Goal: Task Accomplishment & Management: Use online tool/utility

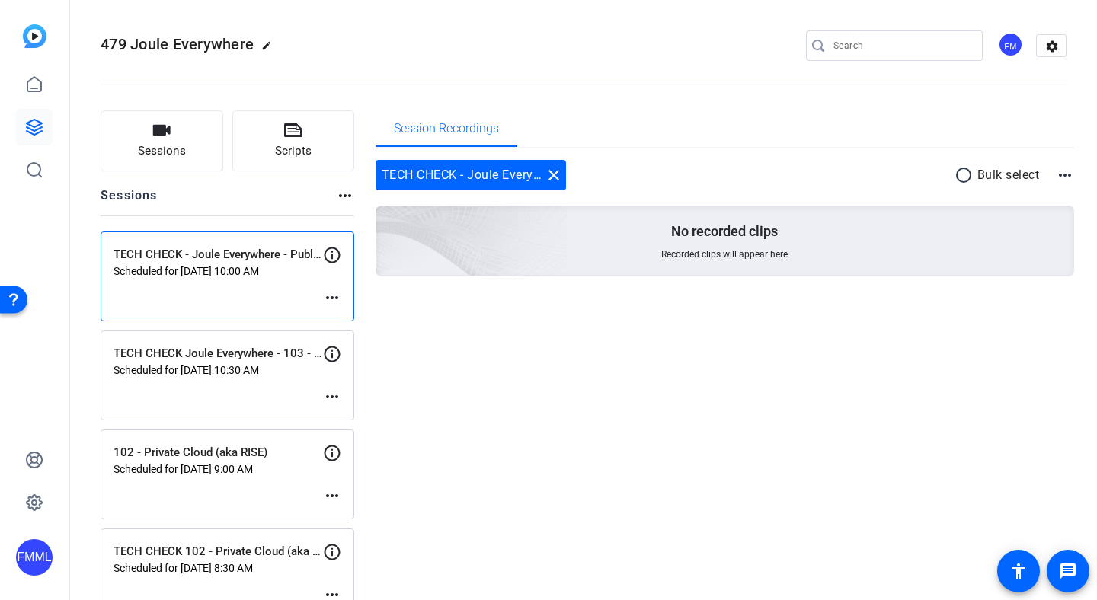
click at [340, 296] on mat-icon "more_horiz" at bounding box center [332, 298] width 18 height 18
click at [260, 293] on div at bounding box center [548, 300] width 1097 height 600
click at [256, 269] on p "Scheduled for [DATE] 10:00 AM" at bounding box center [217, 271] width 209 height 12
click at [338, 289] on mat-icon "more_horiz" at bounding box center [332, 298] width 18 height 18
click at [349, 322] on span "Edit Session" at bounding box center [369, 320] width 69 height 18
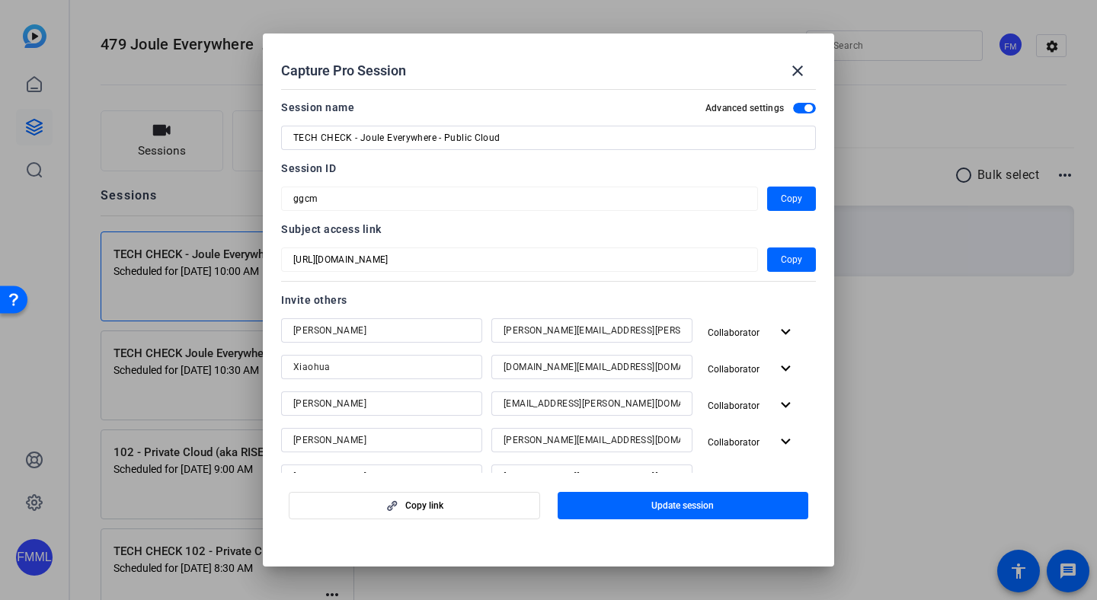
click at [823, 109] on mat-dialog-content "Session name Advanced settings TECH CHECK - Joule Everywhere - Public Cloud Ses…" at bounding box center [548, 278] width 571 height 390
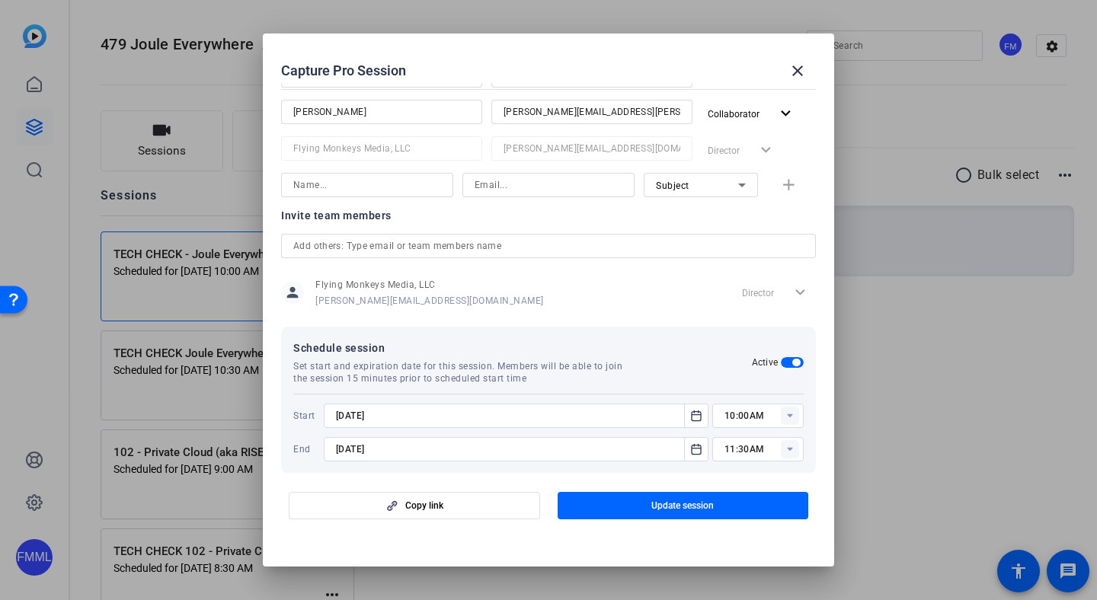
scroll to position [419, 0]
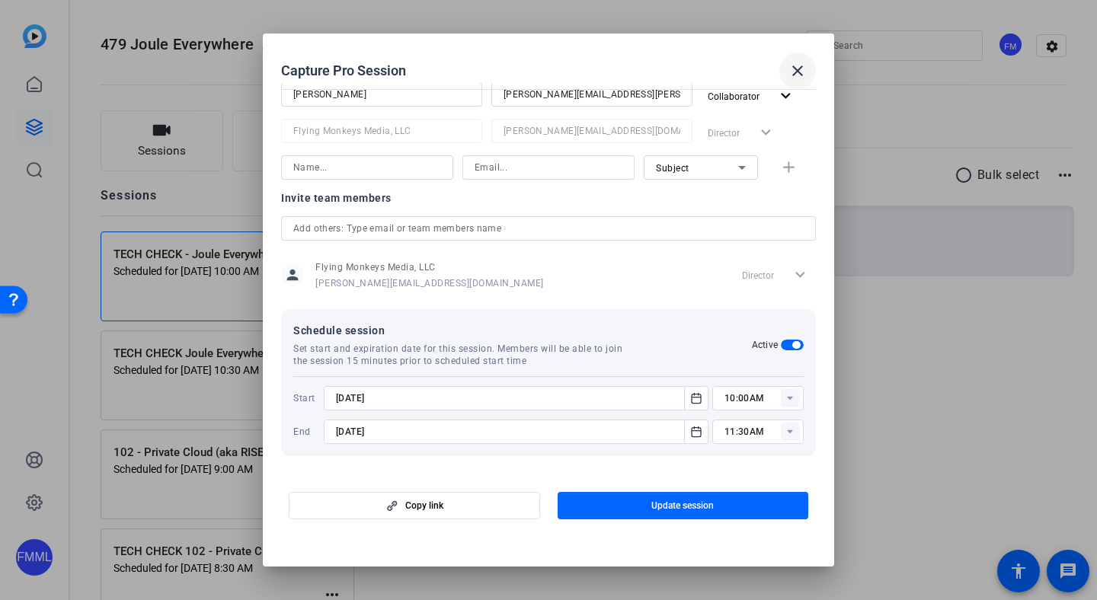
click at [784, 70] on span at bounding box center [797, 71] width 37 height 37
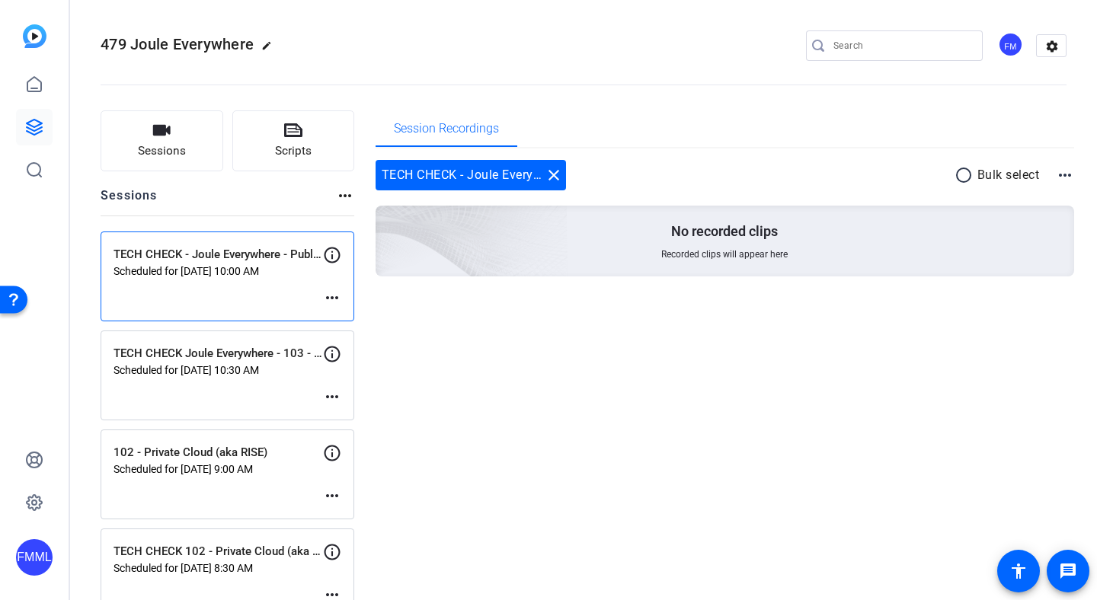
click at [337, 292] on mat-icon "more_horiz" at bounding box center [332, 298] width 18 height 18
click at [230, 295] on div at bounding box center [548, 300] width 1097 height 600
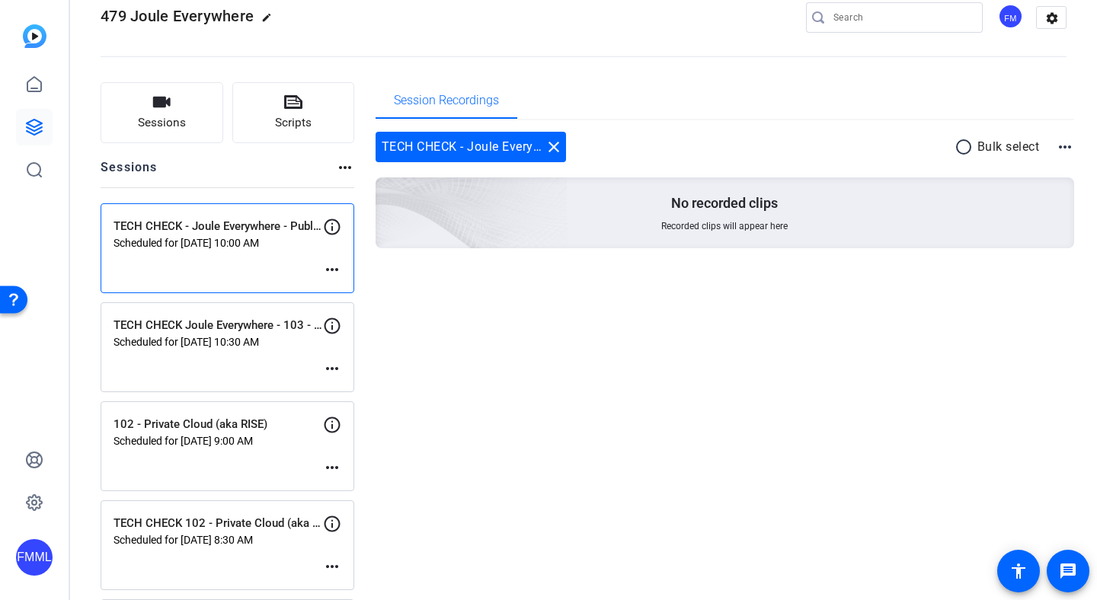
scroll to position [4, 0]
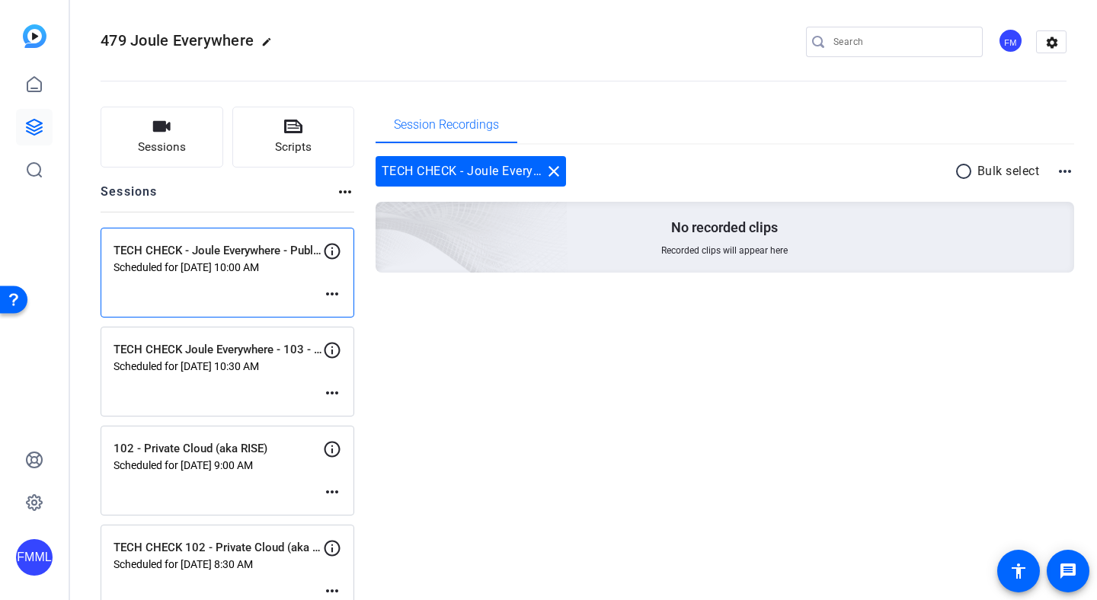
click at [327, 297] on mat-icon "more_horiz" at bounding box center [332, 294] width 18 height 18
click at [563, 379] on div at bounding box center [548, 300] width 1097 height 600
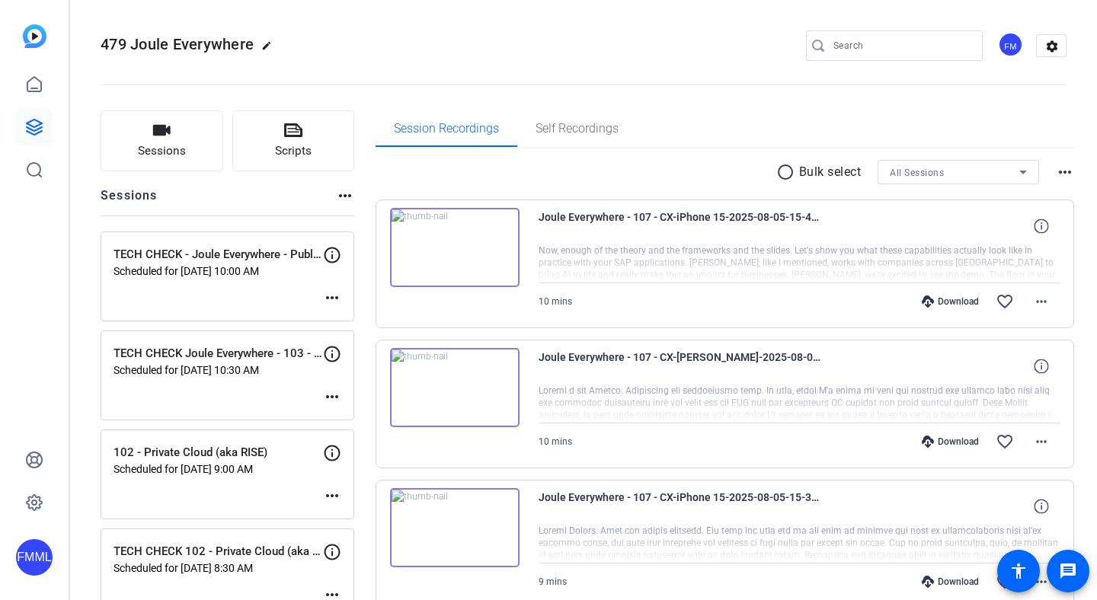
click at [327, 299] on mat-icon "more_horiz" at bounding box center [332, 298] width 18 height 18
click at [276, 292] on div at bounding box center [548, 300] width 1097 height 600
click at [244, 250] on p "TECH CHECK - Joule Everywhere - Public Cloud" at bounding box center [217, 255] width 209 height 18
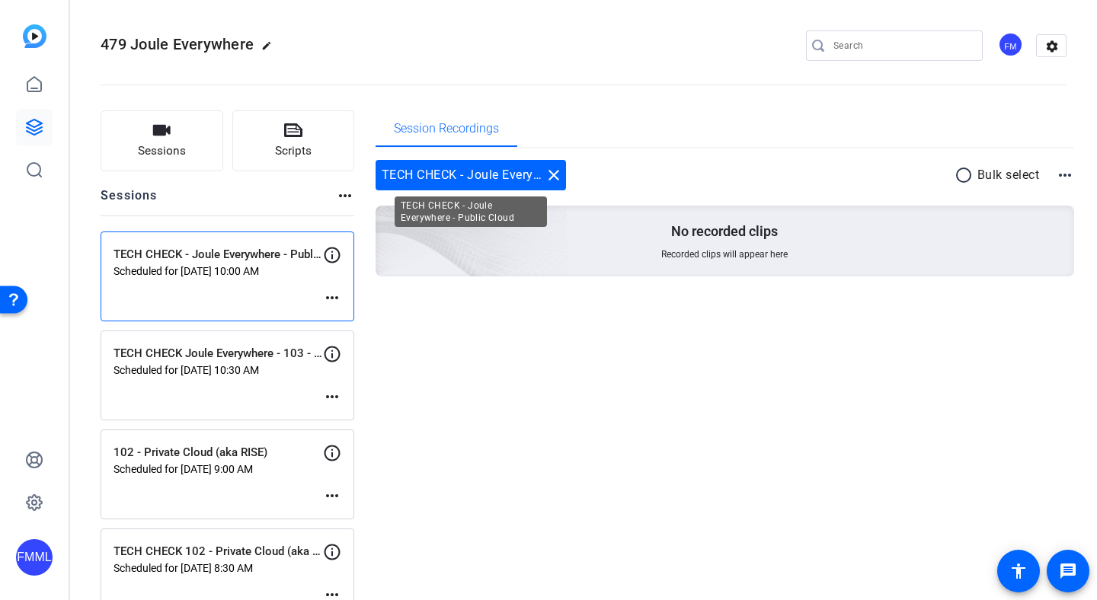
click at [487, 182] on div "TECH CHECK - Joule Everywhere - Public Cloud close" at bounding box center [470, 175] width 190 height 30
click at [335, 301] on mat-icon "more_horiz" at bounding box center [332, 298] width 18 height 18
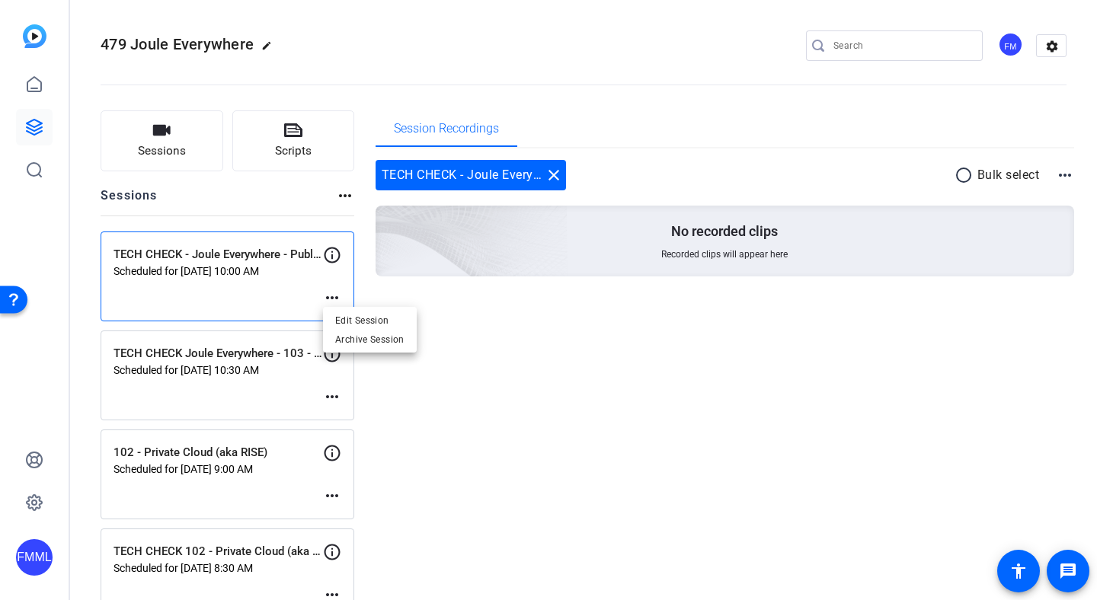
click at [276, 283] on div at bounding box center [548, 300] width 1097 height 600
click at [276, 283] on div "TECH CHECK - Joule Everywhere - Public Cloud Scheduled for Aug 13, 2025 @ 10:00…" at bounding box center [228, 276] width 254 height 90
click at [328, 297] on mat-icon "more_horiz" at bounding box center [332, 298] width 18 height 18
click at [353, 311] on span "Edit Session" at bounding box center [369, 320] width 69 height 18
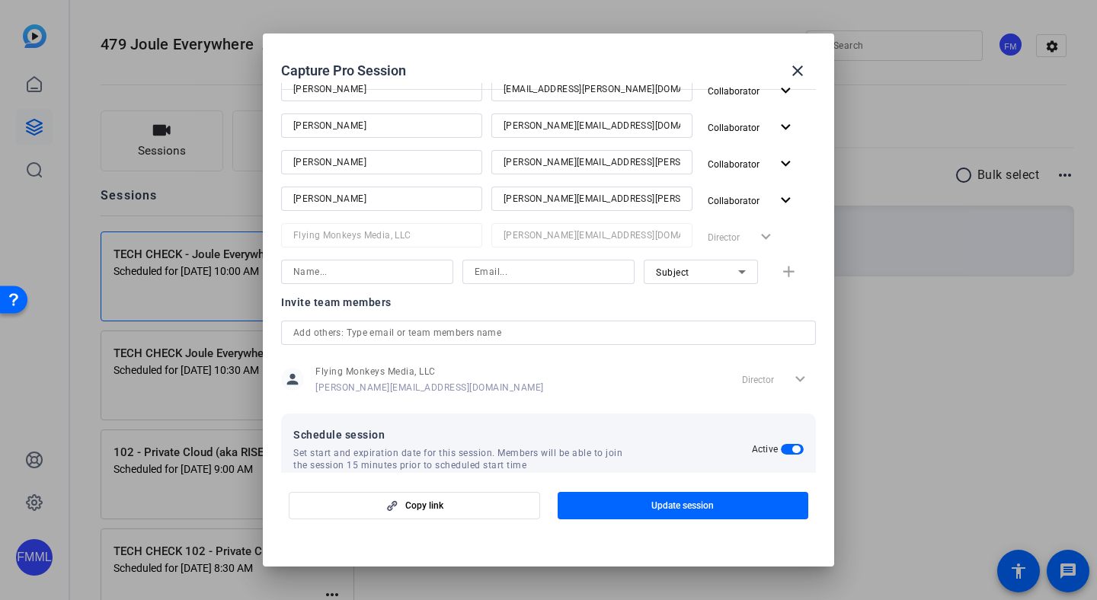
scroll to position [419, 0]
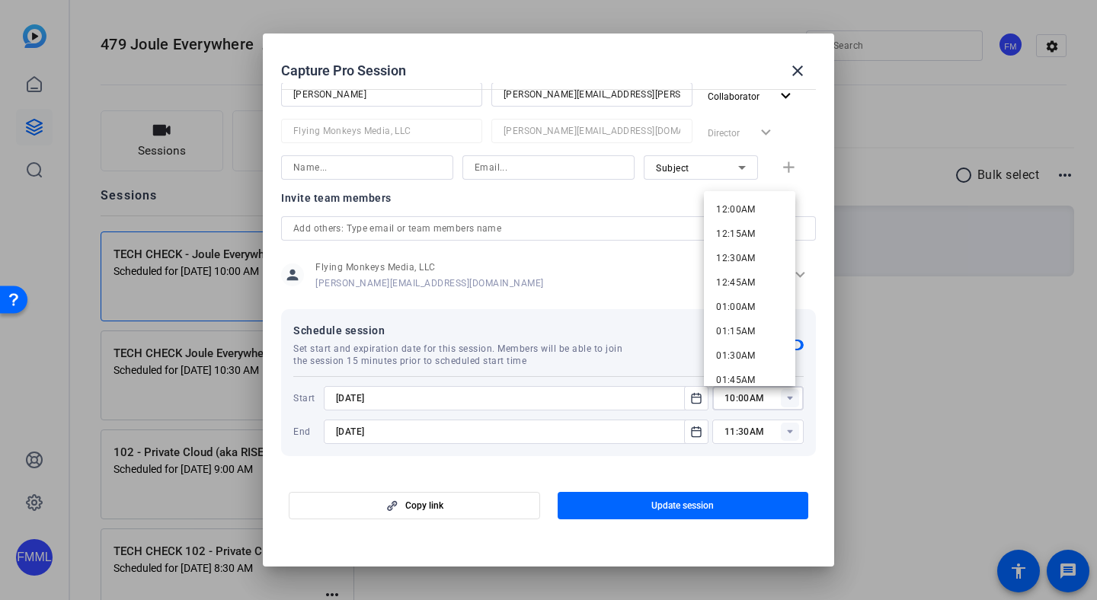
click at [742, 403] on input "10:00AM" at bounding box center [763, 398] width 79 height 18
click at [691, 273] on div "person Flying Monkeys Media, LLC jim@flyingmonkeysmedia.com Director expand_more" at bounding box center [548, 275] width 535 height 38
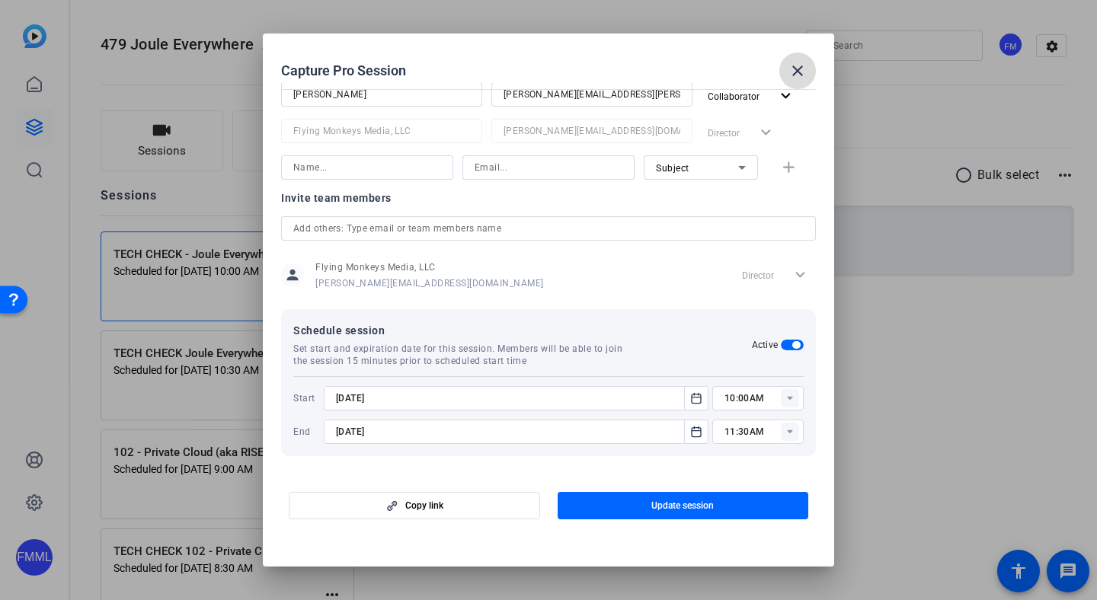
click at [801, 70] on mat-icon "close" at bounding box center [797, 71] width 18 height 18
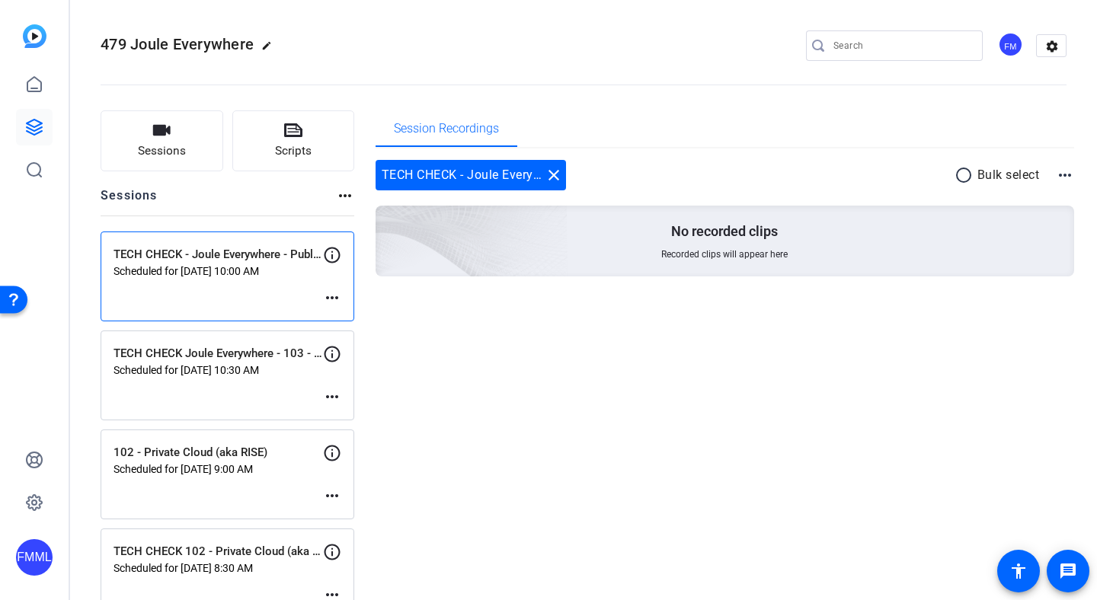
click at [338, 299] on mat-icon "more_horiz" at bounding box center [332, 298] width 18 height 18
click at [342, 311] on span "Edit Session" at bounding box center [369, 320] width 69 height 18
click at [307, 266] on p "Scheduled for [DATE] 10:00 AM" at bounding box center [217, 271] width 209 height 12
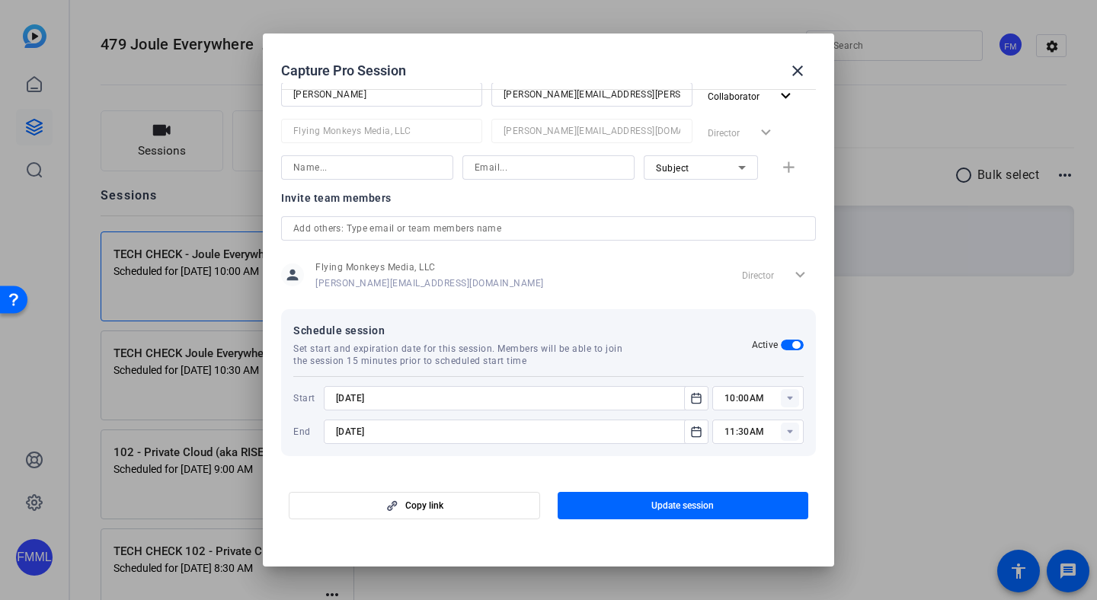
click at [786, 406] on rect at bounding box center [790, 398] width 18 height 18
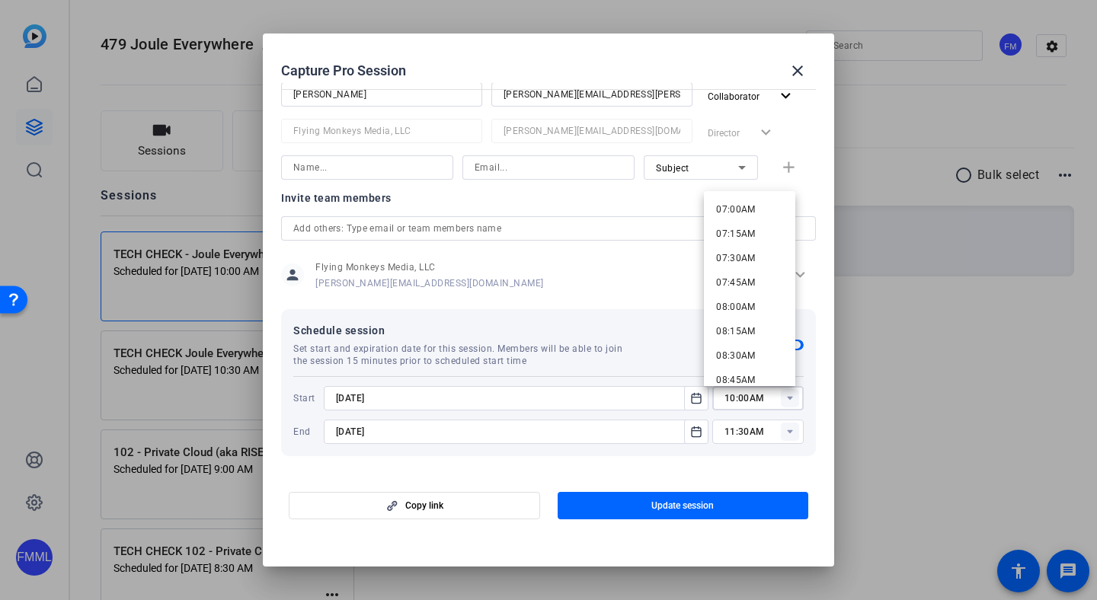
scroll to position [853, 0]
click at [751, 238] on span "09:00AM" at bounding box center [736, 233] width 40 height 11
type input "09:00AM"
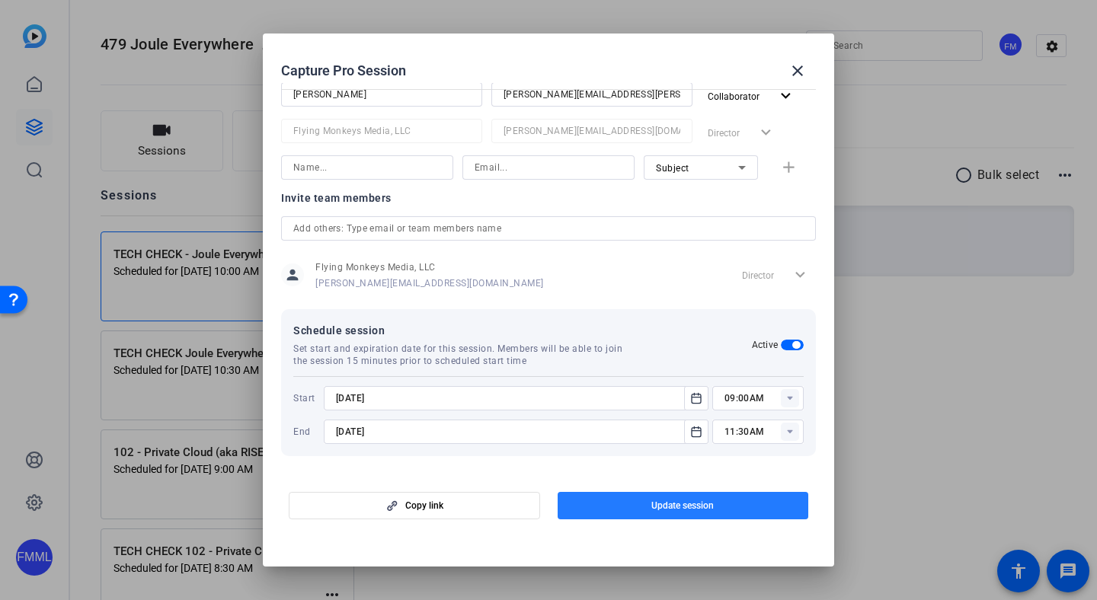
click at [677, 506] on span "Update session" at bounding box center [682, 506] width 62 height 12
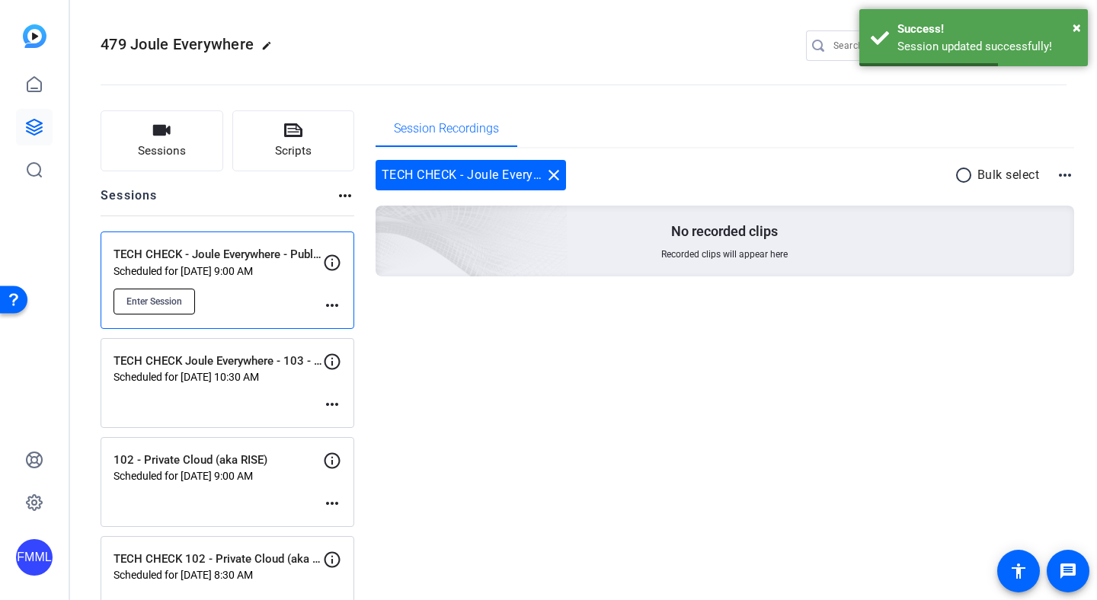
click at [175, 299] on span "Enter Session" at bounding box center [154, 301] width 56 height 12
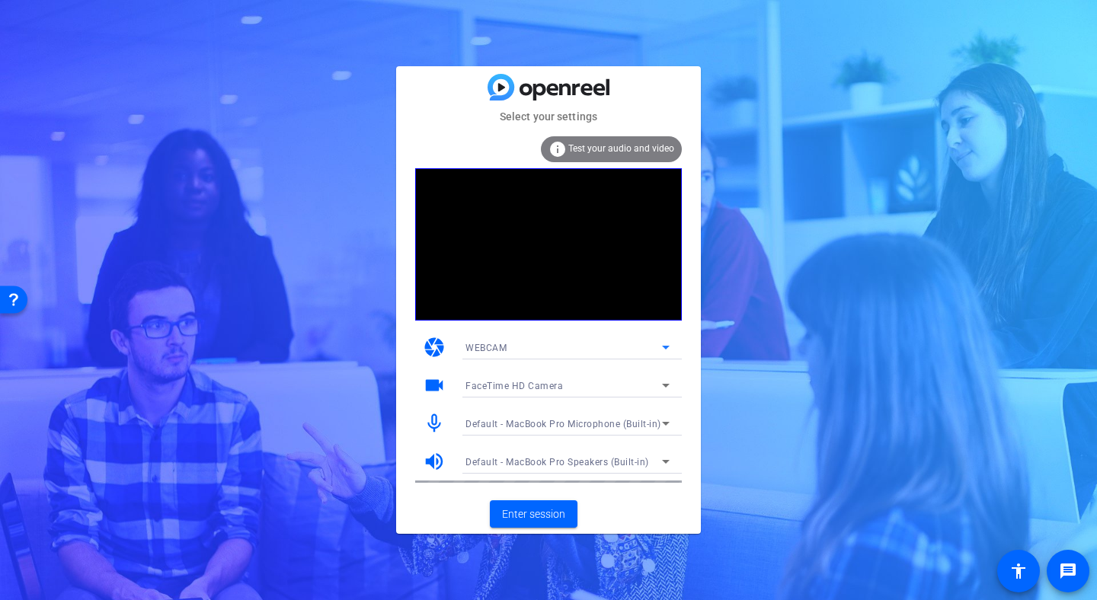
click at [552, 343] on div "WEBCAM" at bounding box center [563, 347] width 196 height 19
click at [538, 352] on div at bounding box center [548, 300] width 1097 height 600
click at [522, 388] on span "FaceTime HD Camera" at bounding box center [513, 386] width 97 height 11
click at [522, 388] on div at bounding box center [548, 300] width 1097 height 600
click at [533, 516] on span "Enter session" at bounding box center [533, 514] width 63 height 16
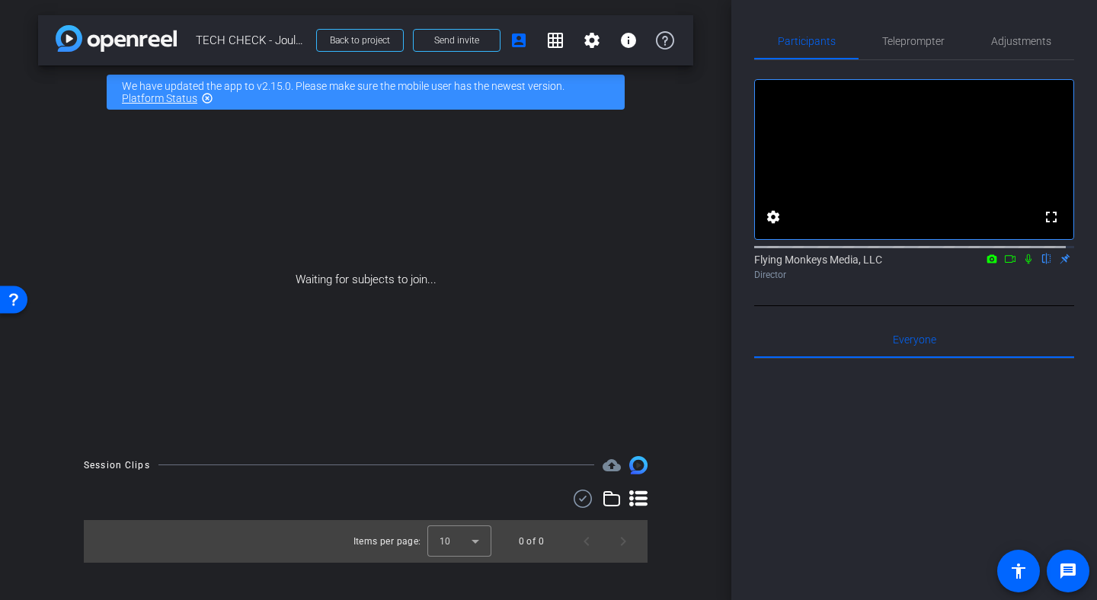
click at [1004, 264] on icon at bounding box center [1010, 259] width 12 height 11
click at [939, 49] on span "Teleprompter" at bounding box center [913, 41] width 62 height 37
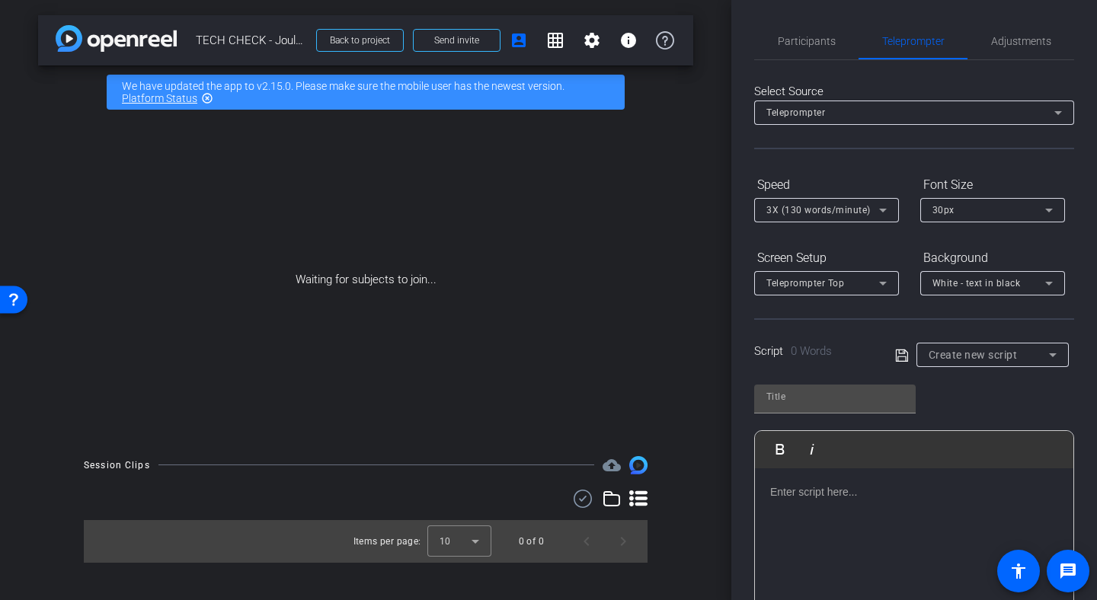
click at [787, 484] on p at bounding box center [914, 492] width 288 height 17
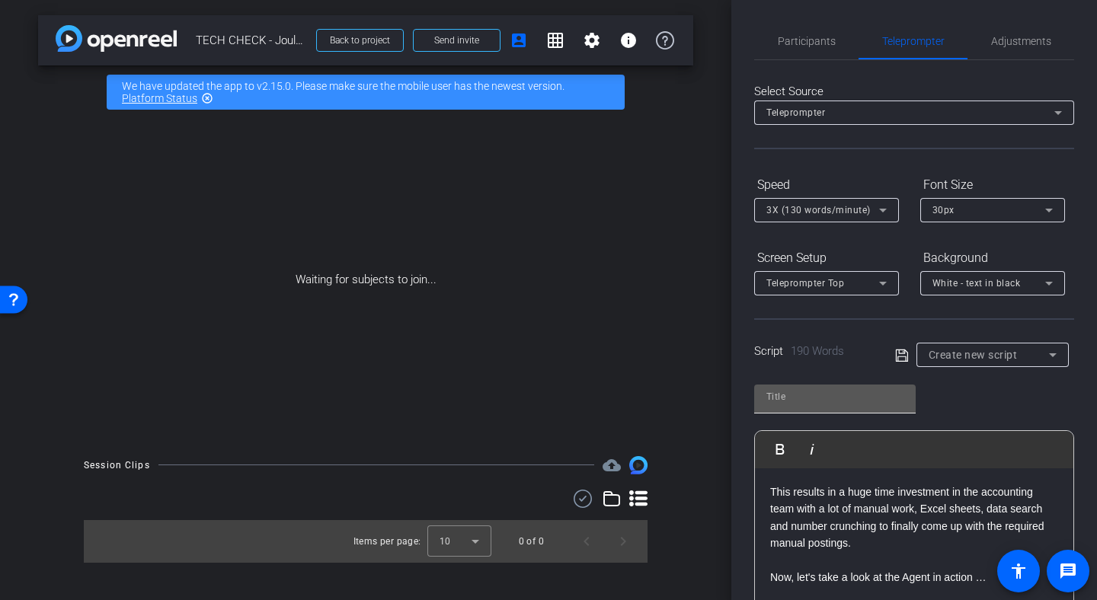
click at [851, 402] on input "text" at bounding box center [834, 397] width 137 height 18
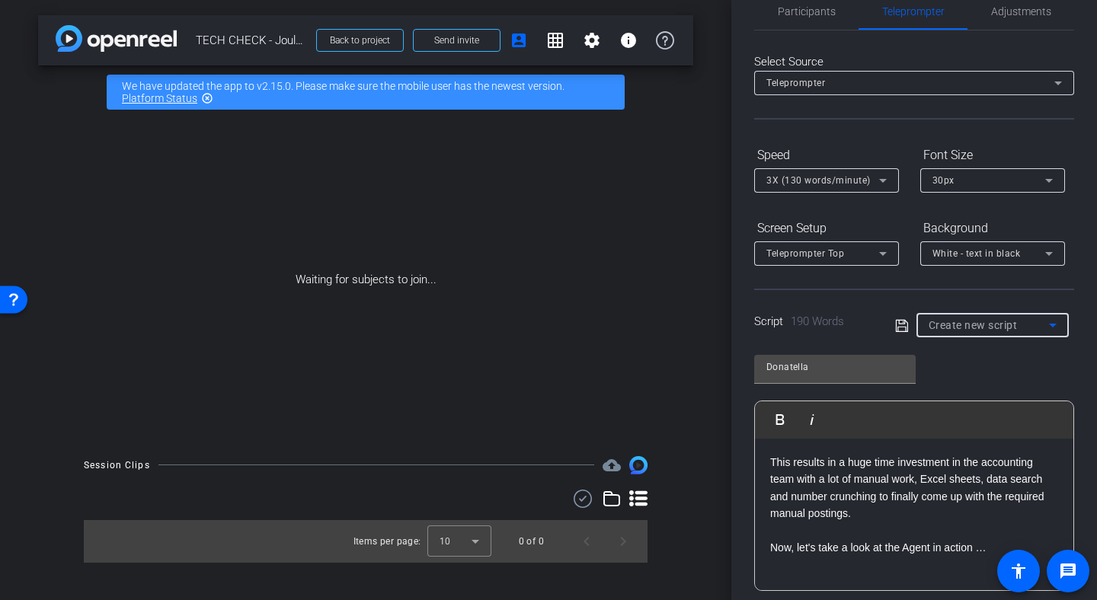
click at [990, 324] on span "Create new script" at bounding box center [972, 325] width 89 height 12
click at [947, 356] on span "Create new script" at bounding box center [964, 355] width 80 height 18
click at [900, 327] on icon at bounding box center [902, 326] width 14 height 18
click at [865, 377] on div "Donatella" at bounding box center [834, 367] width 137 height 24
click at [865, 374] on input "Donatella" at bounding box center [834, 367] width 137 height 18
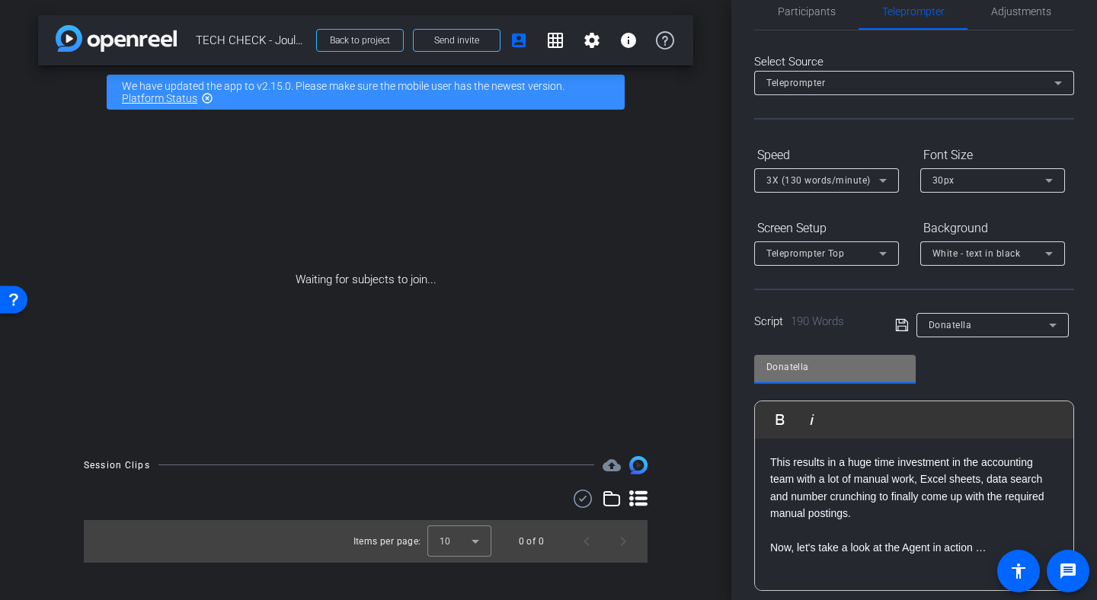
scroll to position [238, 0]
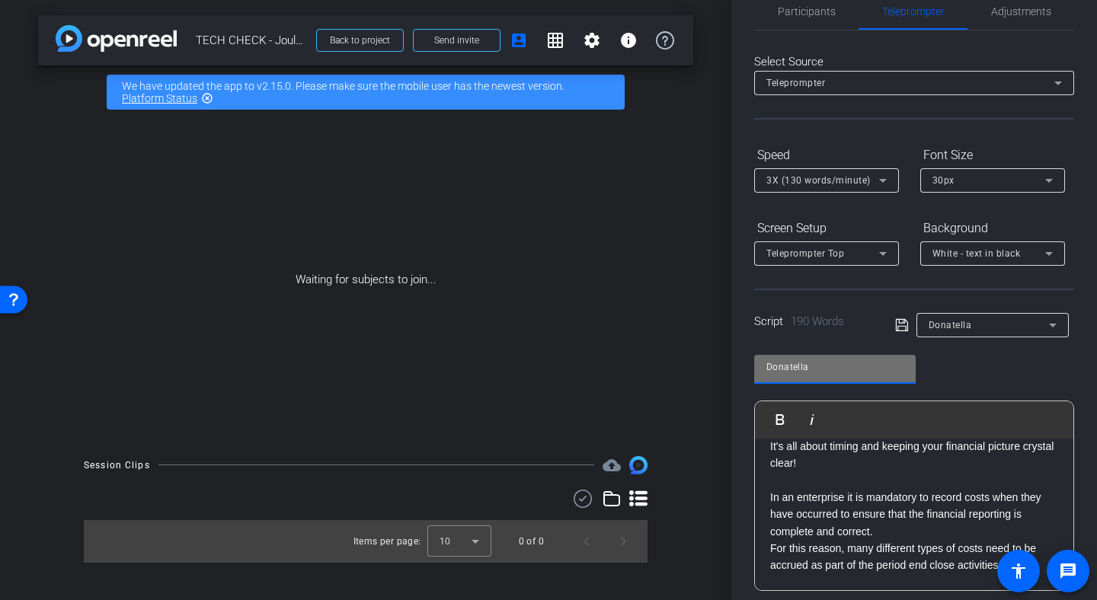
type input "Donatella"
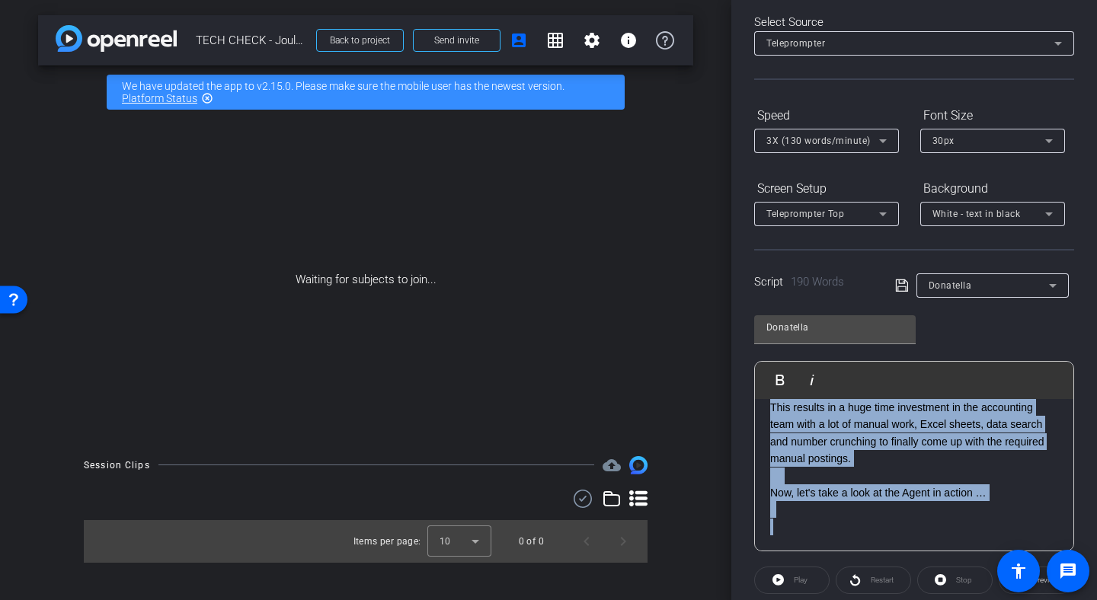
scroll to position [150, 0]
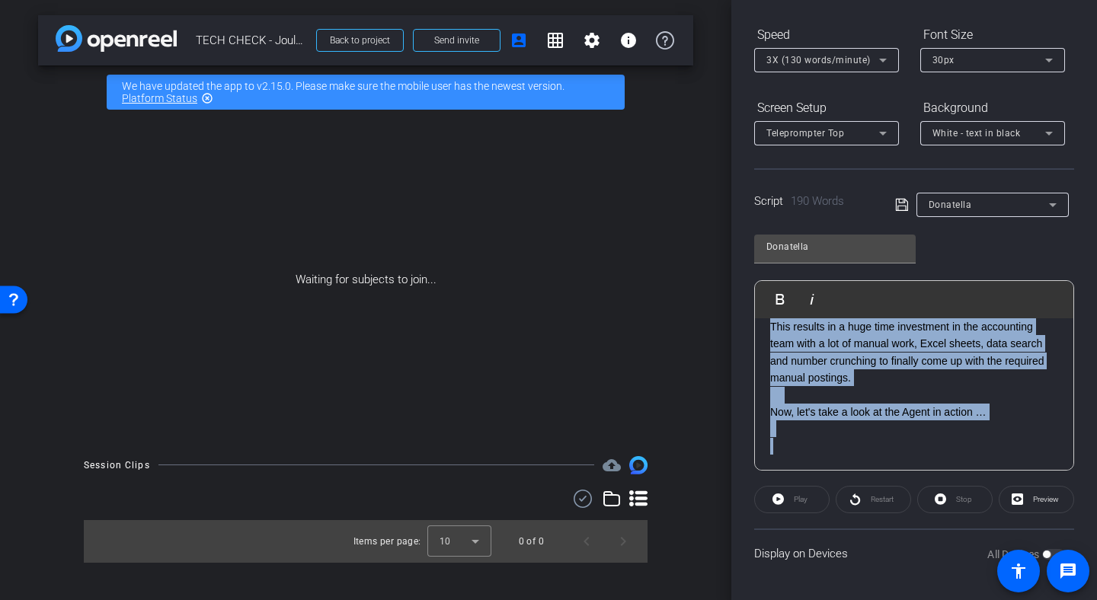
drag, startPoint x: 929, startPoint y: 485, endPoint x: 943, endPoint y: 599, distance: 115.0
click at [943, 599] on div "Participants Teleprompter Adjustments Flying Monkeys Media, LLC Director Everyo…" at bounding box center [914, 300] width 366 height 600
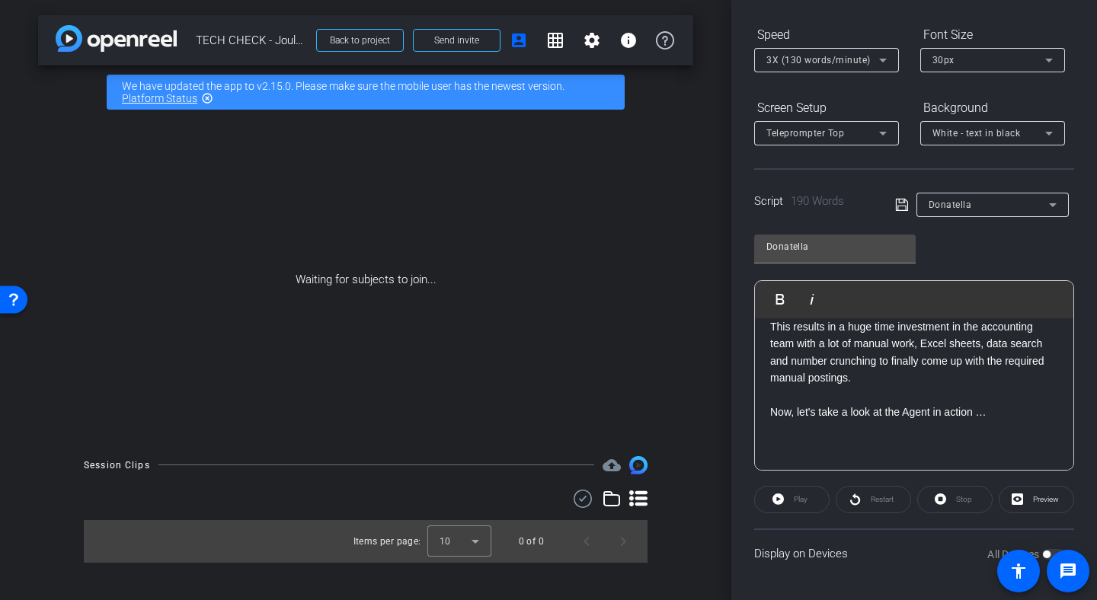
click at [928, 445] on p at bounding box center [914, 446] width 288 height 17
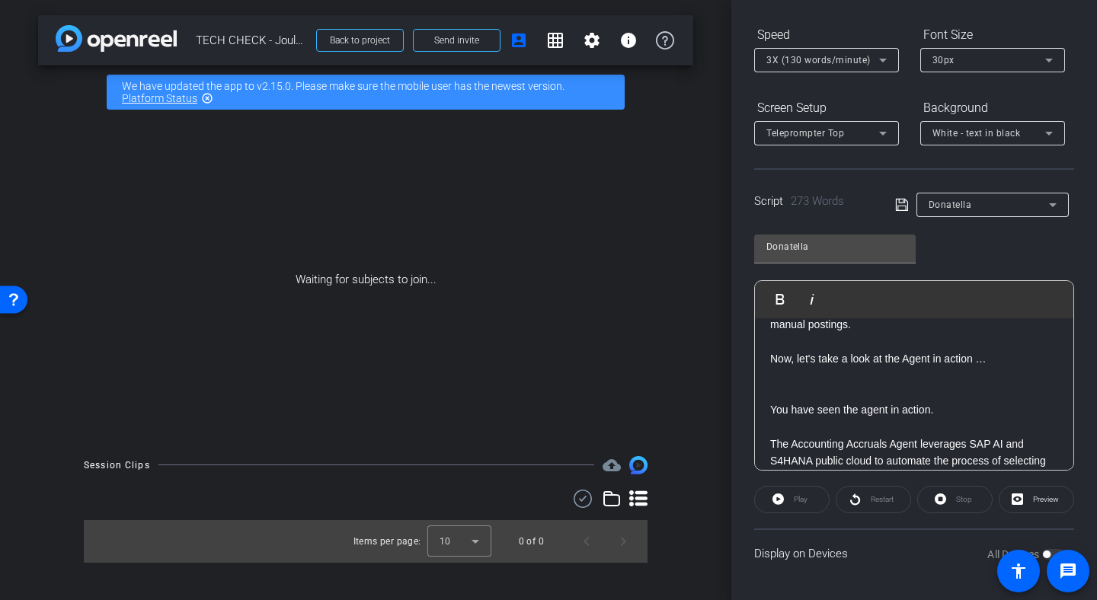
scroll to position [449, 0]
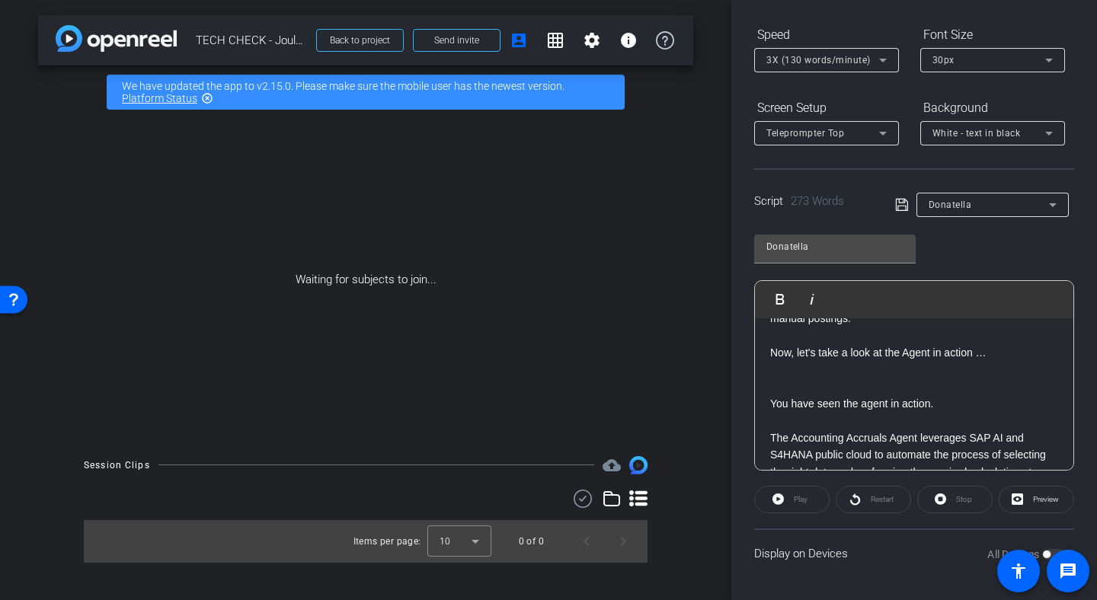
click at [819, 381] on p at bounding box center [914, 386] width 288 height 17
click at [896, 208] on icon at bounding box center [902, 205] width 14 height 18
click at [979, 213] on div "Donatella" at bounding box center [988, 204] width 120 height 19
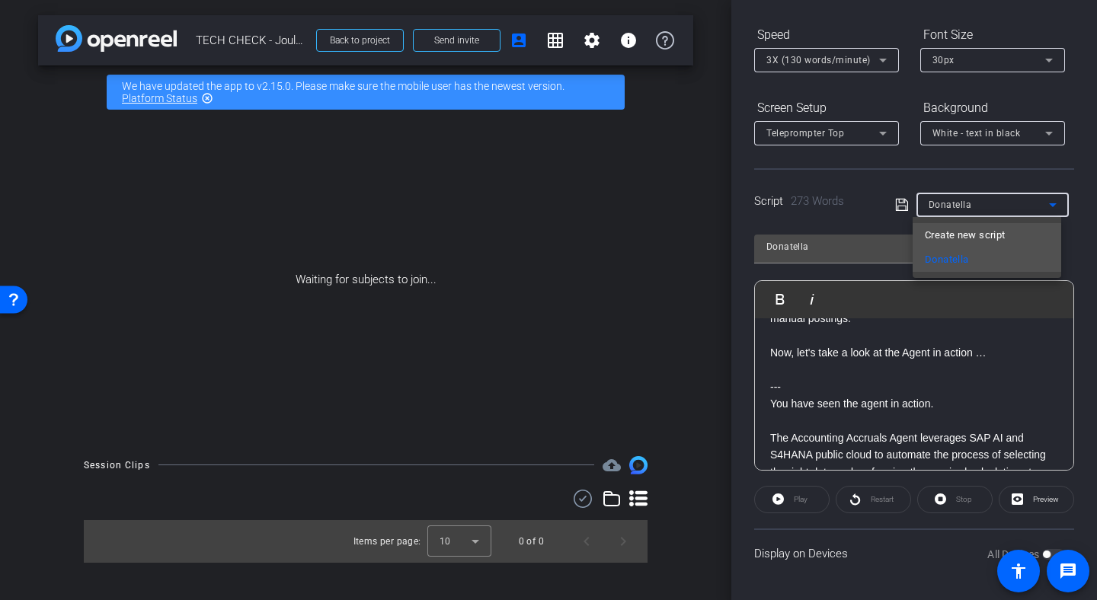
click at [963, 233] on span "Create new script" at bounding box center [964, 235] width 80 height 18
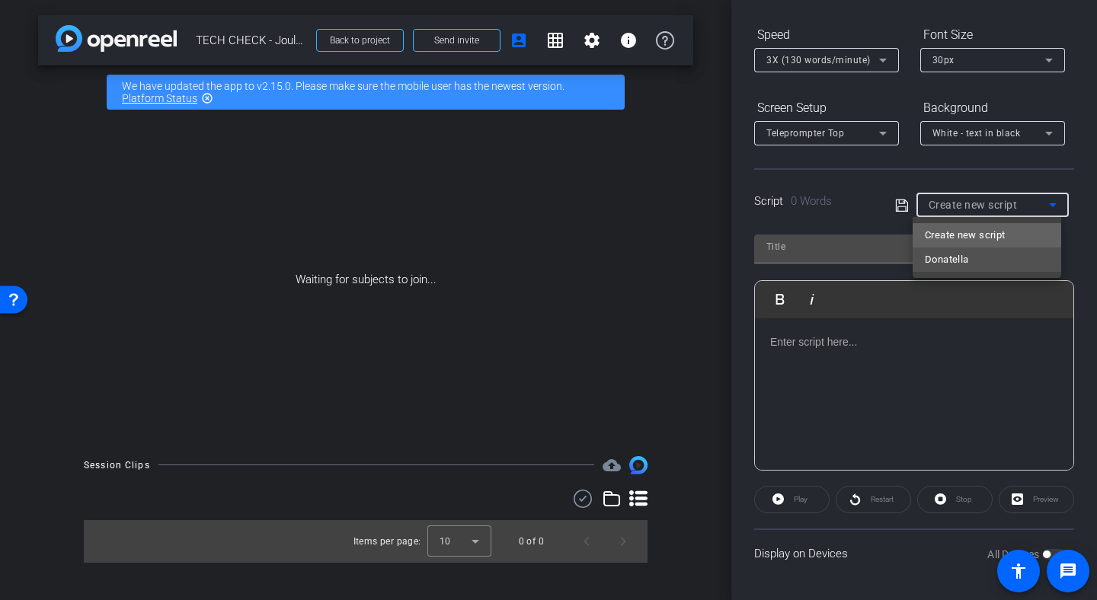
scroll to position [0, 0]
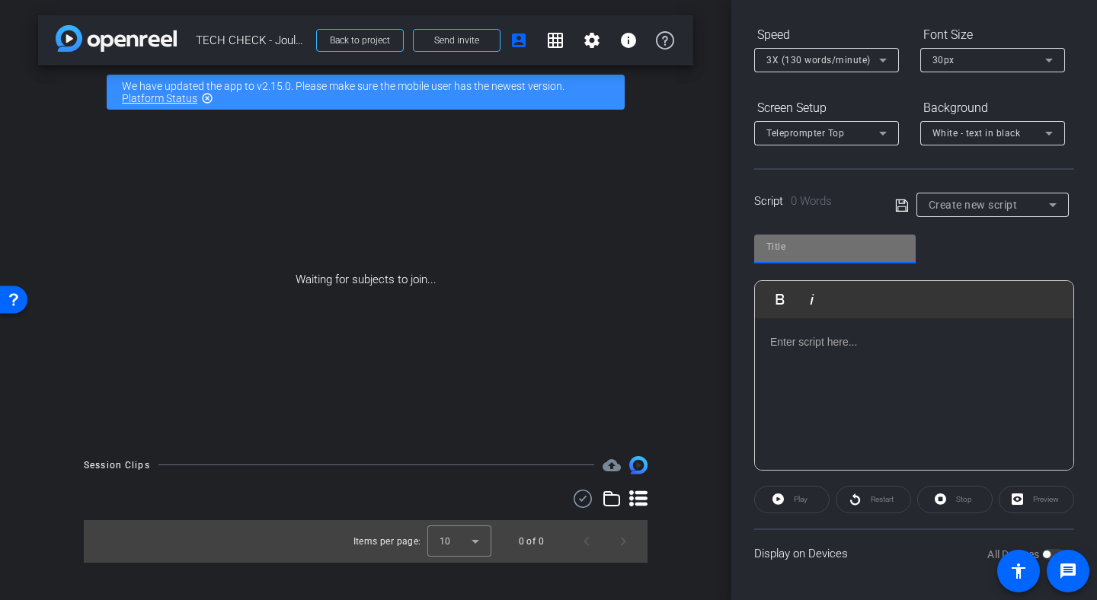
click at [853, 251] on input "text" at bounding box center [834, 247] width 137 height 18
click at [840, 366] on div at bounding box center [914, 394] width 318 height 152
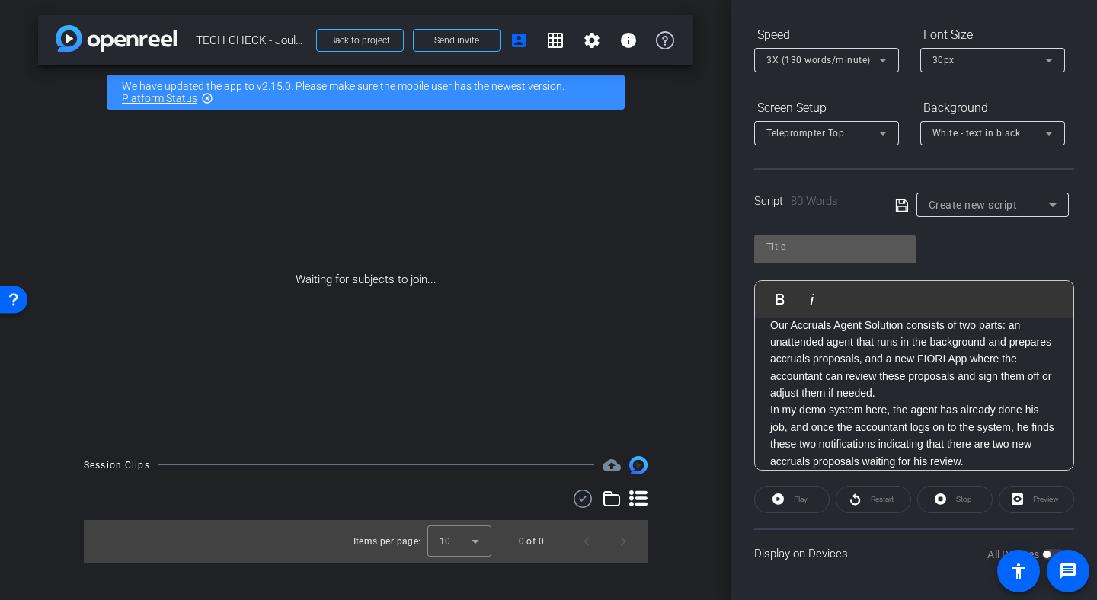
click at [788, 257] on div at bounding box center [834, 247] width 137 height 24
paste input "Torsten Gerlach]"
type input "Torsten Gerlach]"
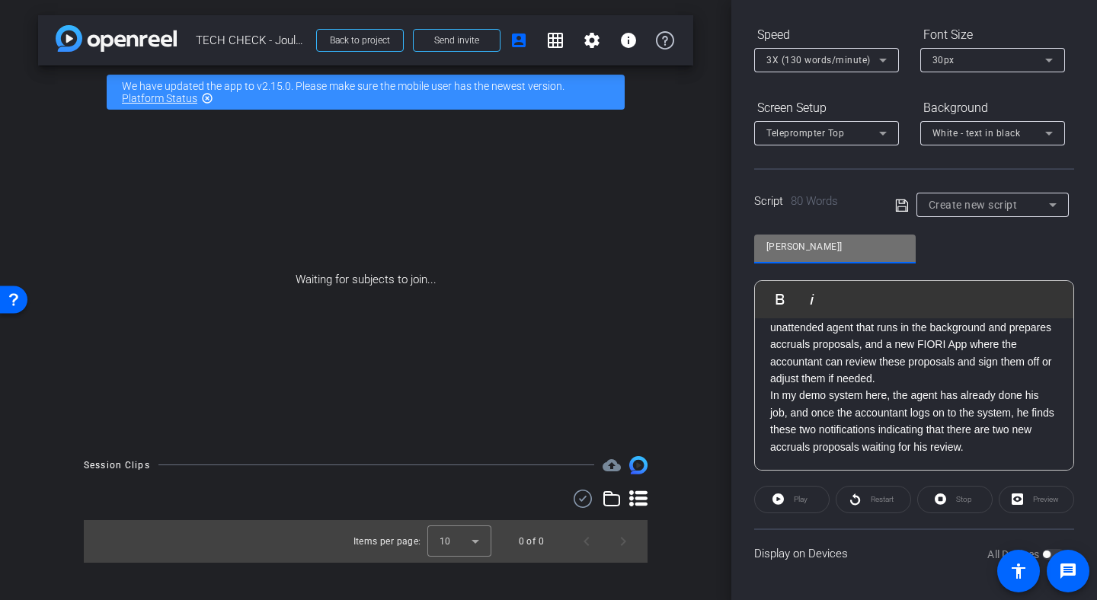
click at [1001, 439] on p "In my demo system here, the agent has already done his job, and once the accoun…" at bounding box center [914, 421] width 288 height 69
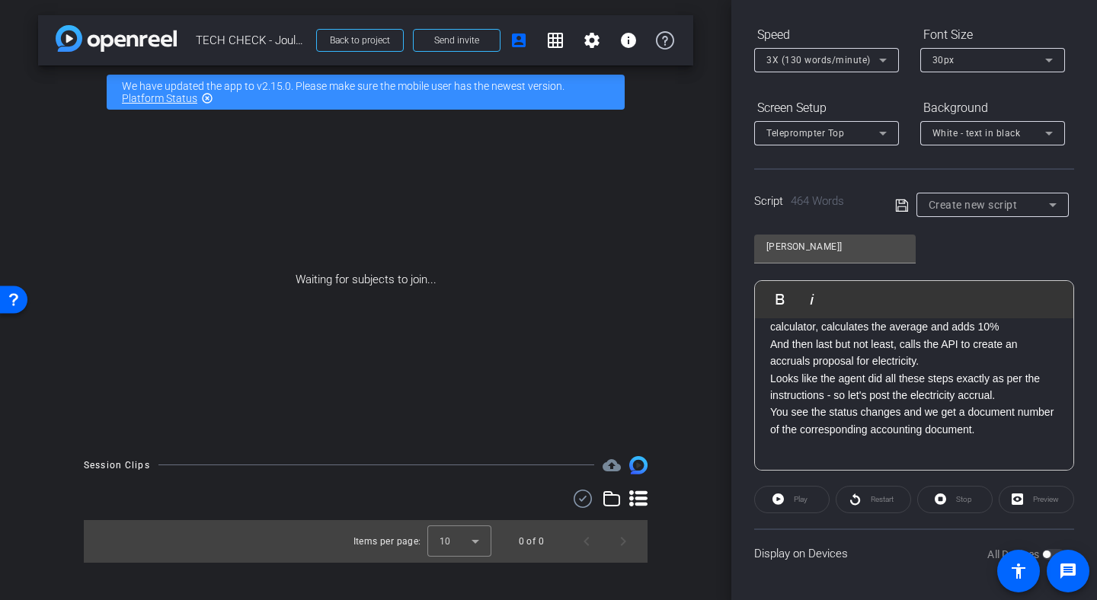
scroll to position [1040, 0]
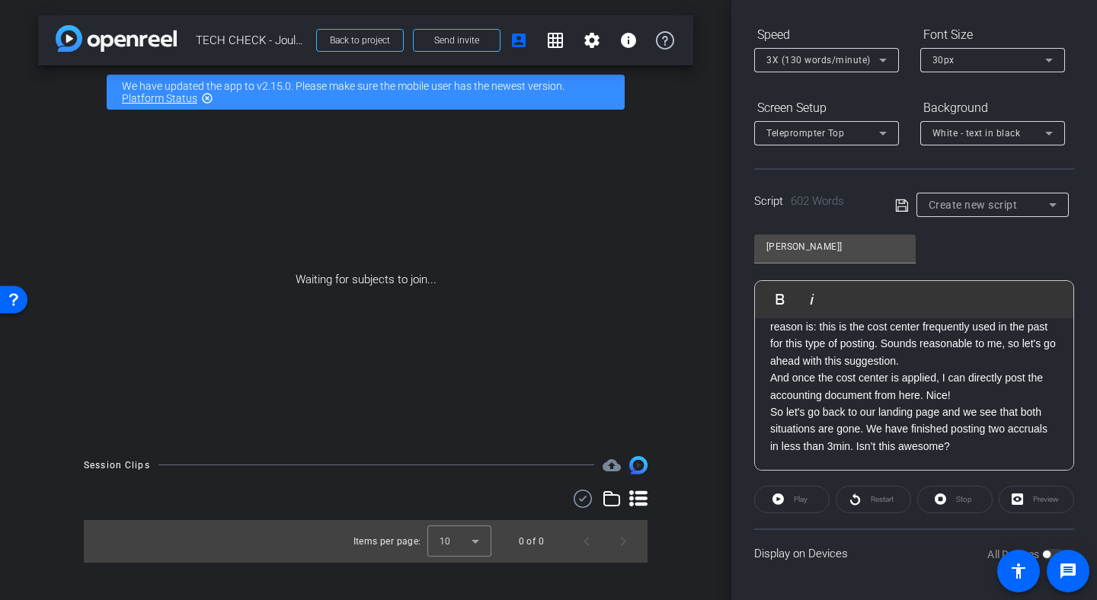
click at [905, 206] on span at bounding box center [905, 205] width 21 height 14
click at [889, 206] on div "Script 602 Words Create new script" at bounding box center [914, 192] width 320 height 49
click at [895, 207] on icon at bounding box center [901, 205] width 12 height 12
click at [1087, 76] on div "Participants Teleprompter Adjustments Flying Monkeys Media, LLC Director Everyo…" at bounding box center [914, 300] width 366 height 600
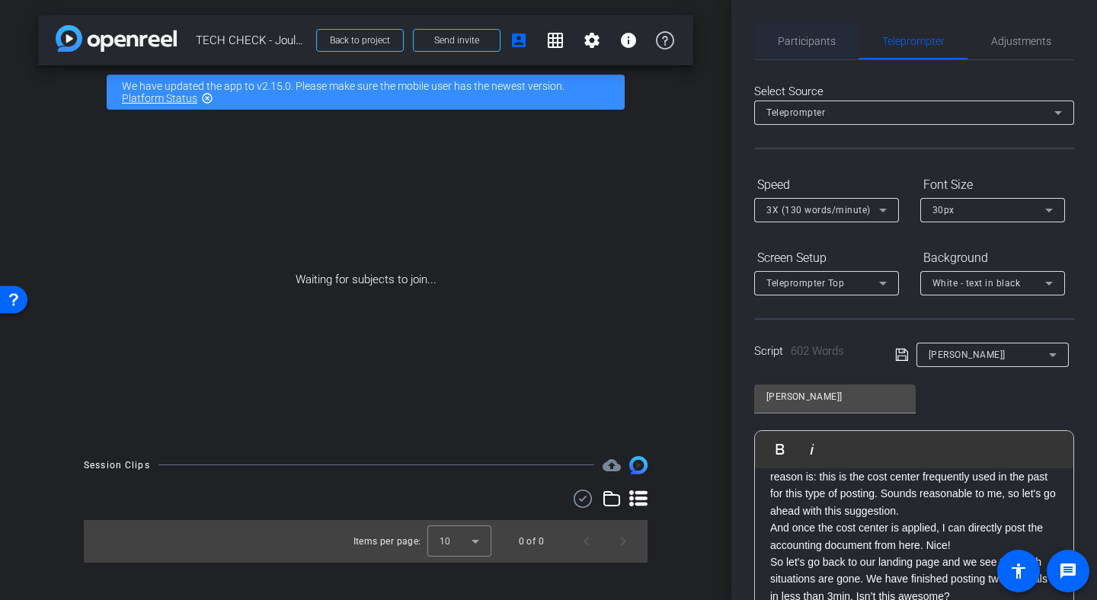
click at [839, 37] on div "Participants" at bounding box center [806, 41] width 104 height 37
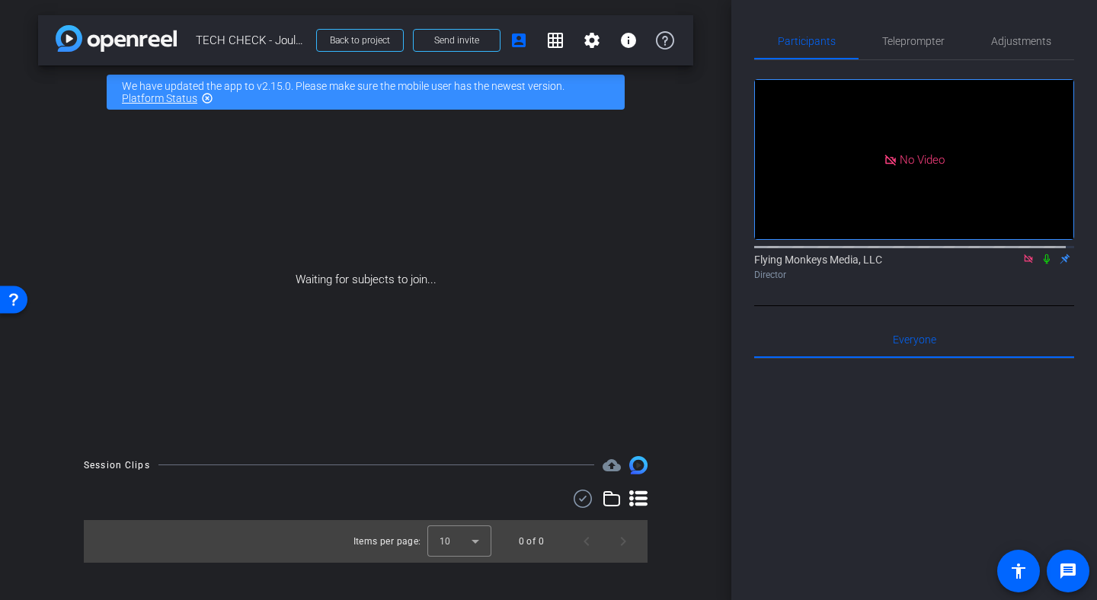
click at [1040, 254] on icon at bounding box center [1046, 259] width 12 height 11
click at [1022, 254] on icon at bounding box center [1028, 259] width 12 height 11
click at [1004, 264] on icon at bounding box center [1010, 259] width 12 height 11
click at [1019, 266] on mat-icon at bounding box center [1028, 259] width 18 height 14
click at [1004, 264] on icon at bounding box center [1010, 259] width 12 height 11
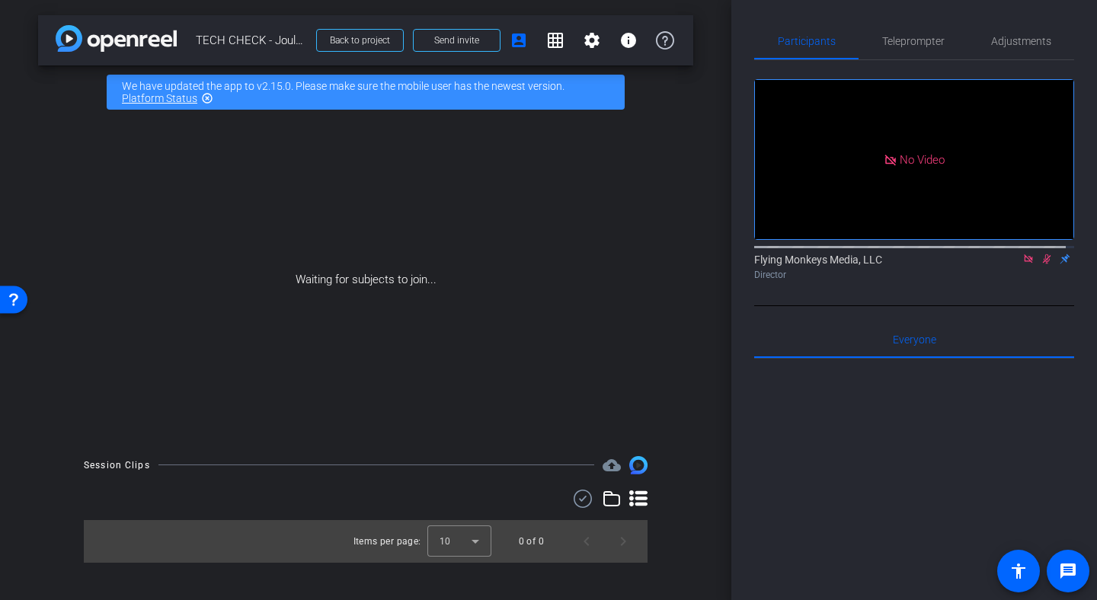
click at [1019, 266] on mat-icon at bounding box center [1028, 259] width 18 height 14
click at [1022, 264] on icon at bounding box center [1028, 259] width 12 height 11
click at [1004, 263] on icon at bounding box center [1009, 259] width 11 height 8
click at [1023, 263] on icon at bounding box center [1027, 258] width 8 height 8
click at [1025, 264] on icon at bounding box center [1028, 259] width 6 height 10
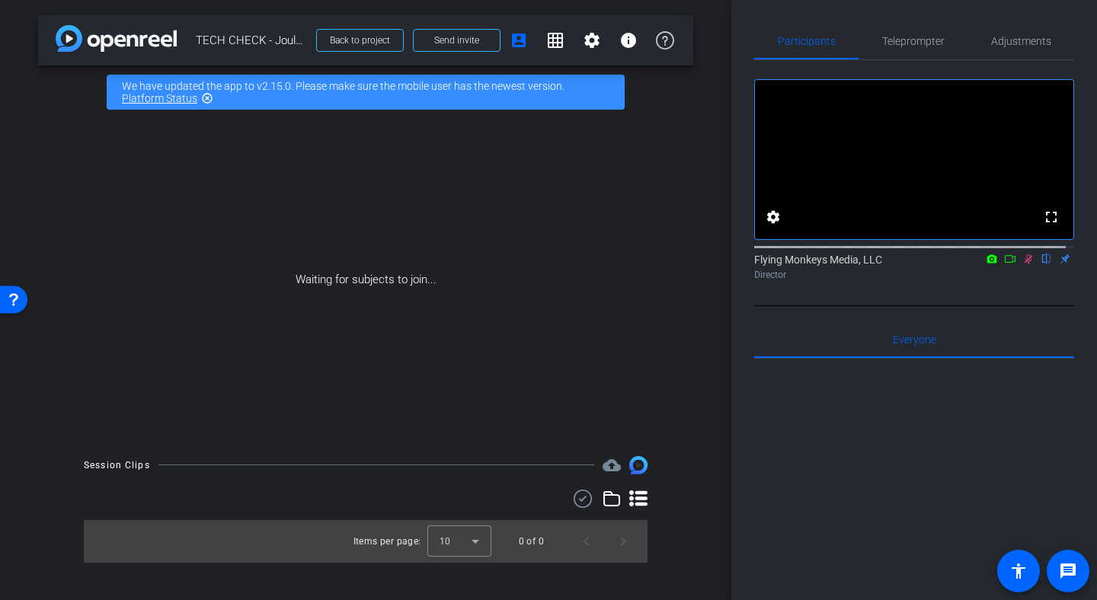
click at [1006, 263] on icon at bounding box center [1009, 259] width 11 height 8
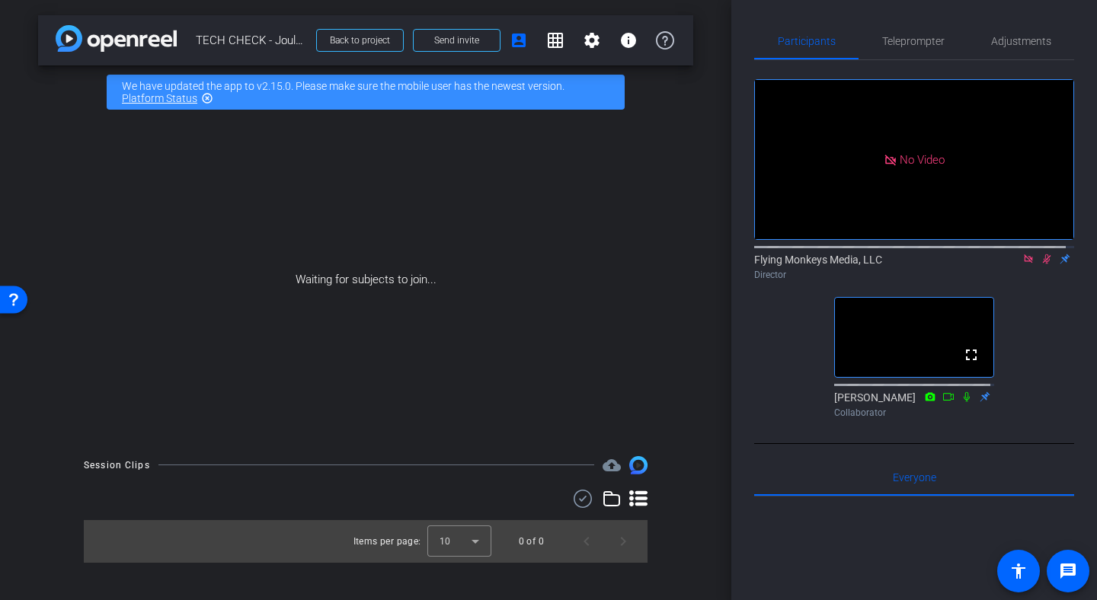
click at [1043, 264] on icon at bounding box center [1047, 259] width 8 height 10
click at [1023, 263] on icon at bounding box center [1027, 258] width 8 height 8
click at [899, 49] on span "Teleprompter" at bounding box center [913, 41] width 62 height 37
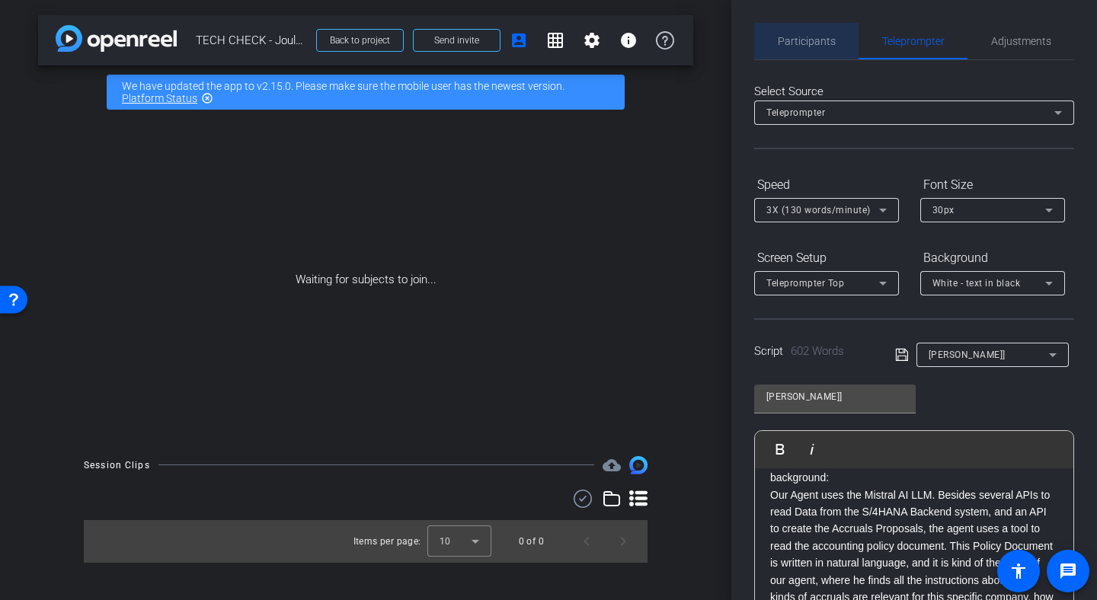
click at [810, 37] on span "Participants" at bounding box center [806, 41] width 58 height 11
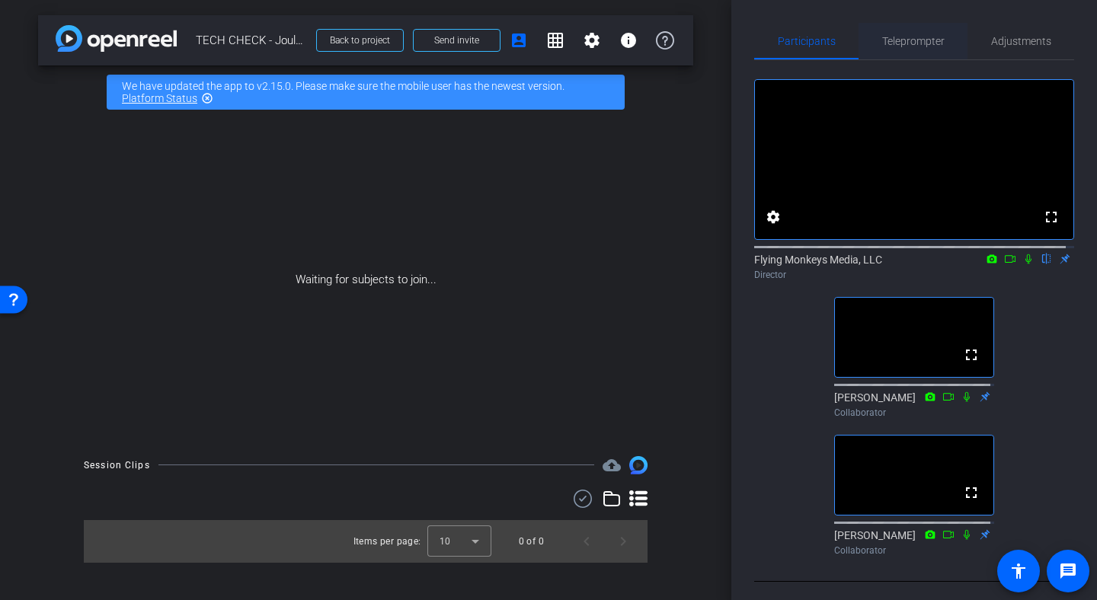
click at [908, 42] on span "Teleprompter" at bounding box center [913, 41] width 62 height 11
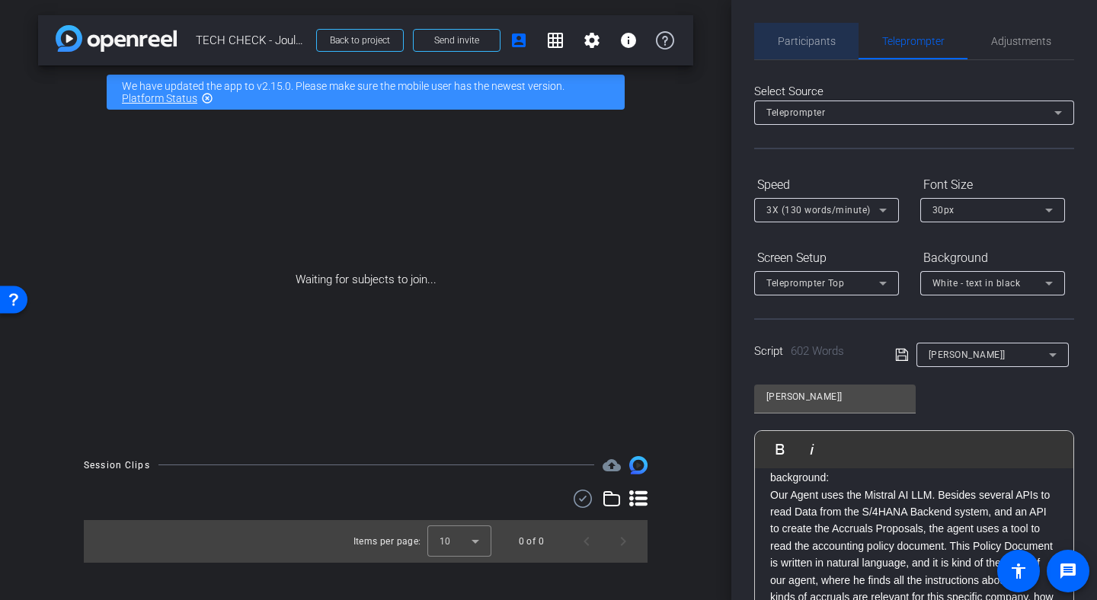
click at [807, 49] on span "Participants" at bounding box center [806, 41] width 58 height 37
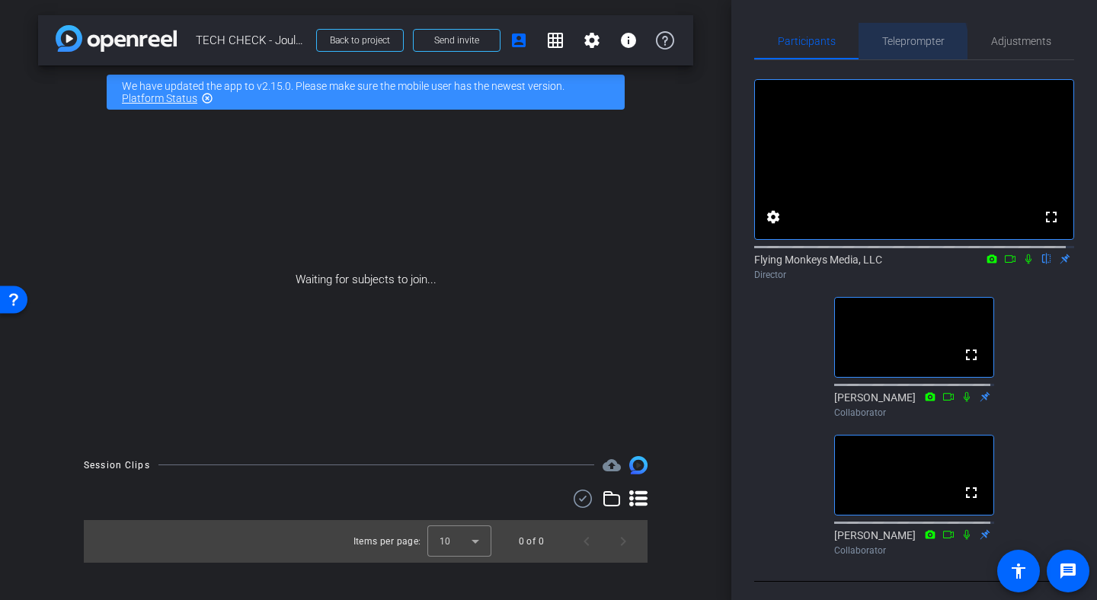
click at [882, 46] on span "Teleprompter" at bounding box center [913, 41] width 62 height 11
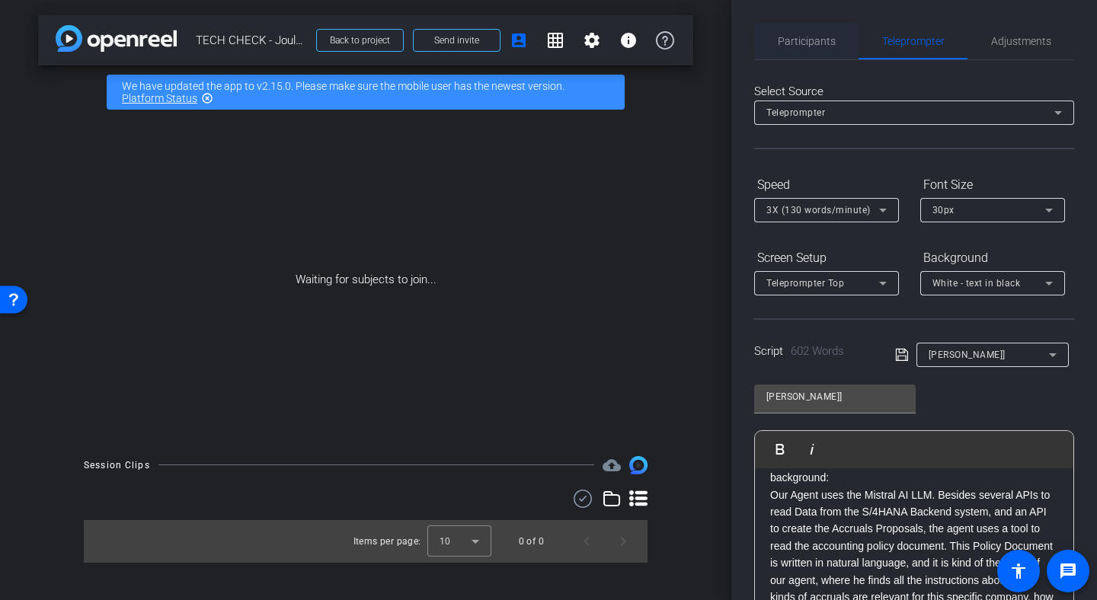
click at [819, 43] on span "Participants" at bounding box center [806, 41] width 58 height 11
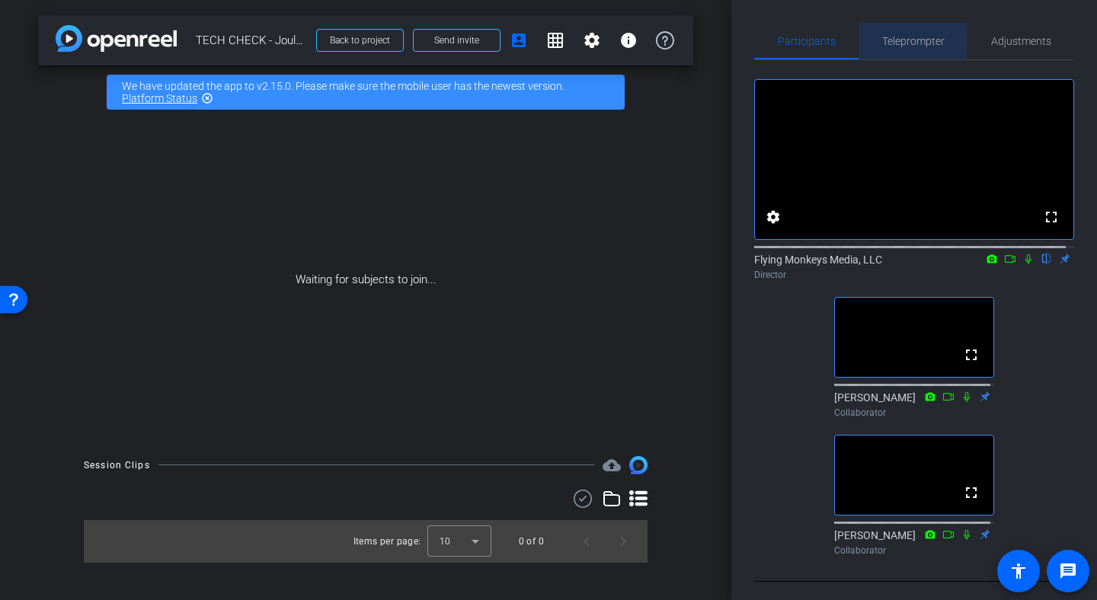
click at [898, 40] on span "Teleprompter" at bounding box center [913, 41] width 62 height 11
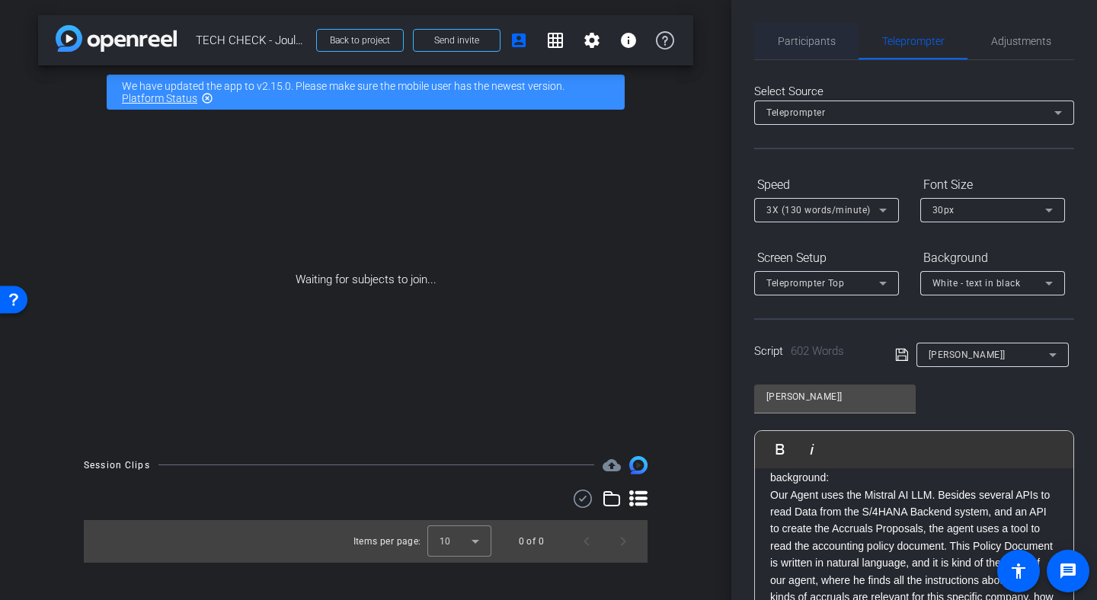
click at [801, 49] on span "Participants" at bounding box center [806, 41] width 58 height 37
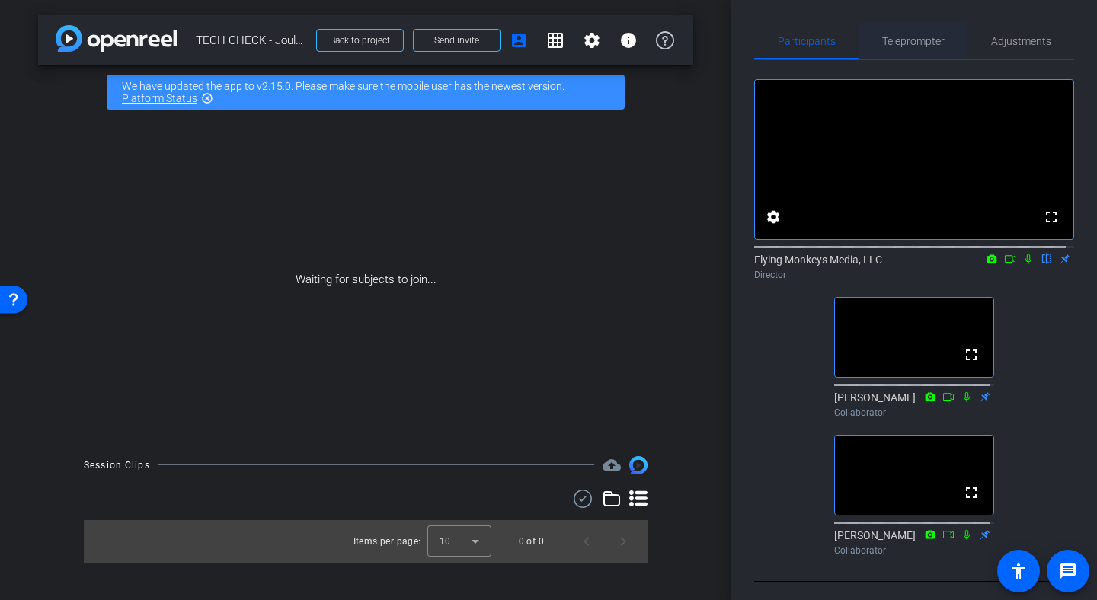
click at [897, 36] on span "Teleprompter" at bounding box center [913, 41] width 62 height 11
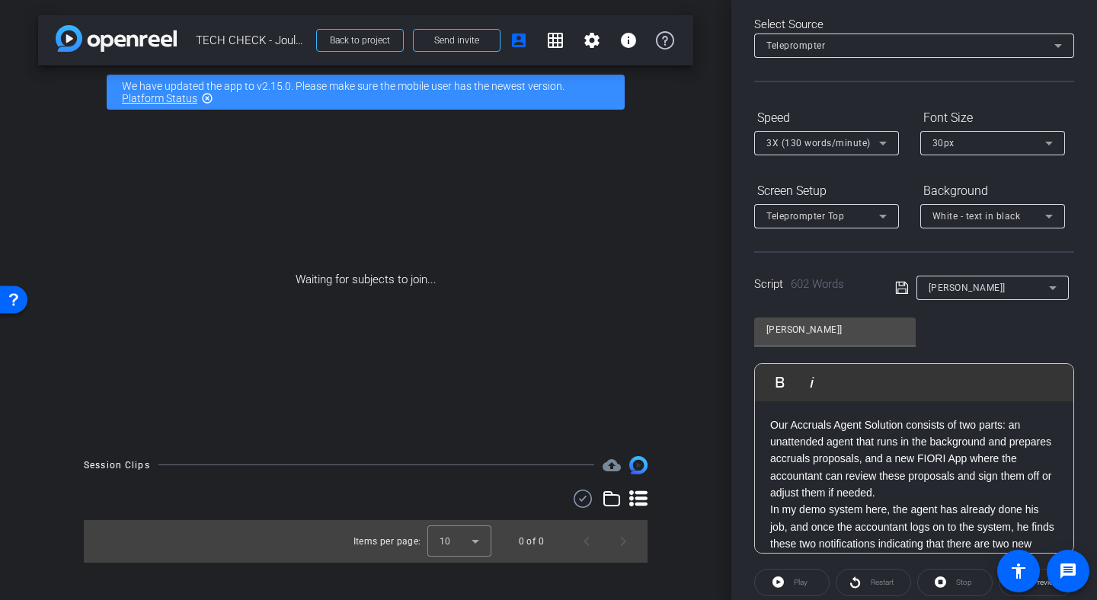
scroll to position [72, 0]
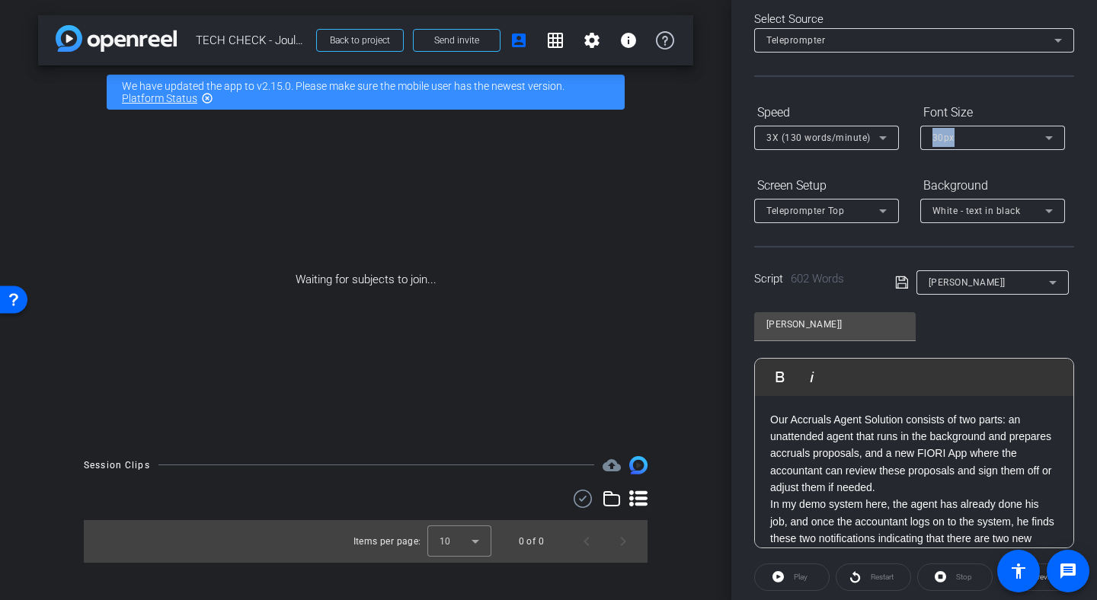
drag, startPoint x: 1091, startPoint y: 133, endPoint x: 1081, endPoint y: 109, distance: 25.9
click at [1081, 109] on div "Participants Teleprompter Adjustments settings Flying Monkeys Media, LLC flip D…" at bounding box center [914, 300] width 366 height 600
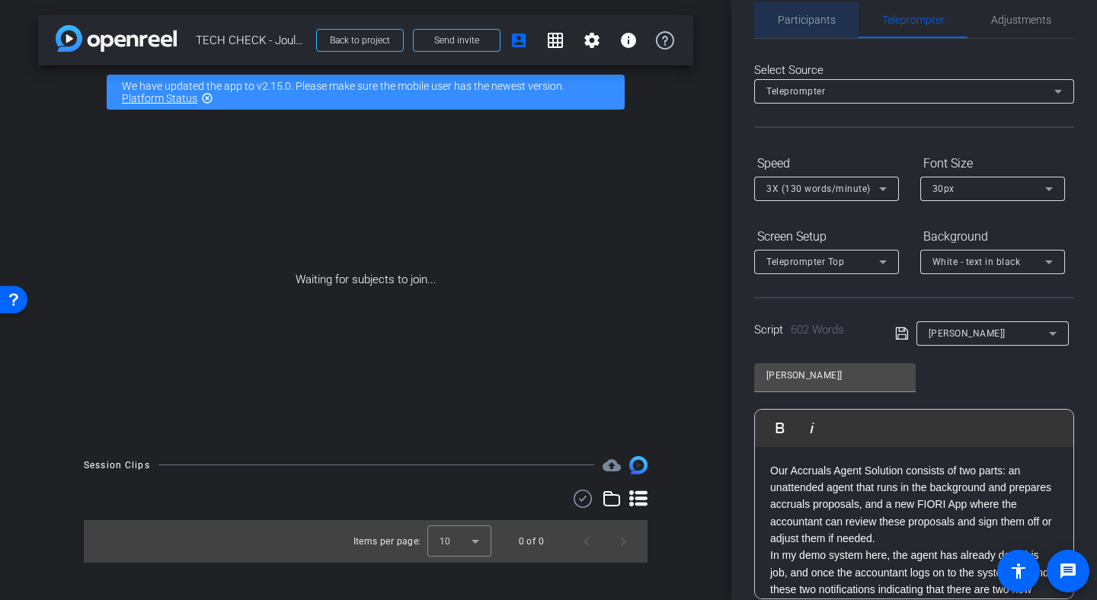
click at [813, 25] on span "Participants" at bounding box center [806, 19] width 58 height 11
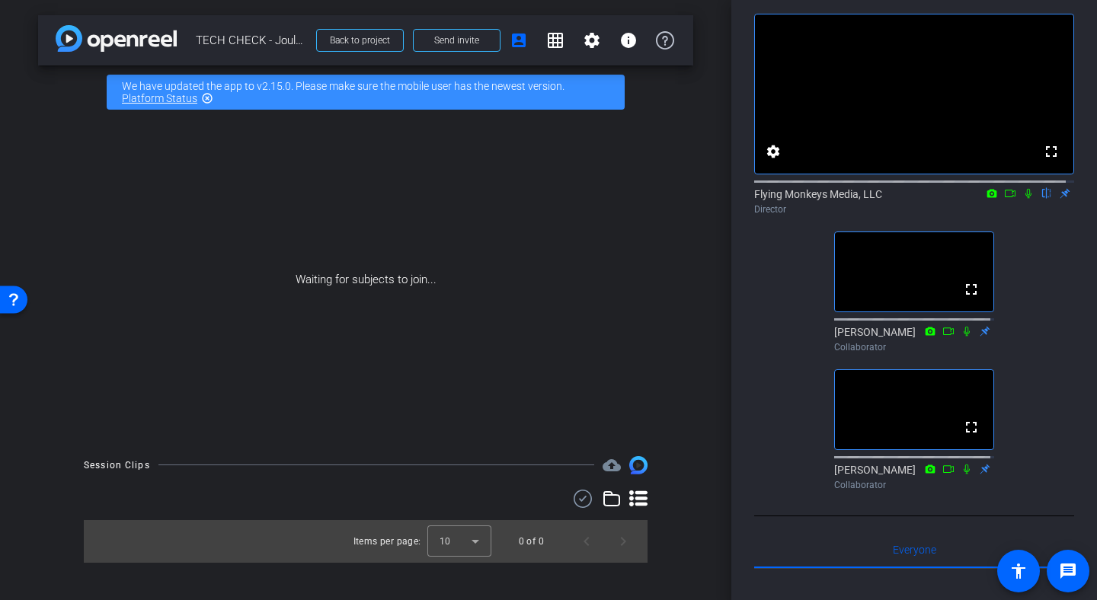
scroll to position [0, 0]
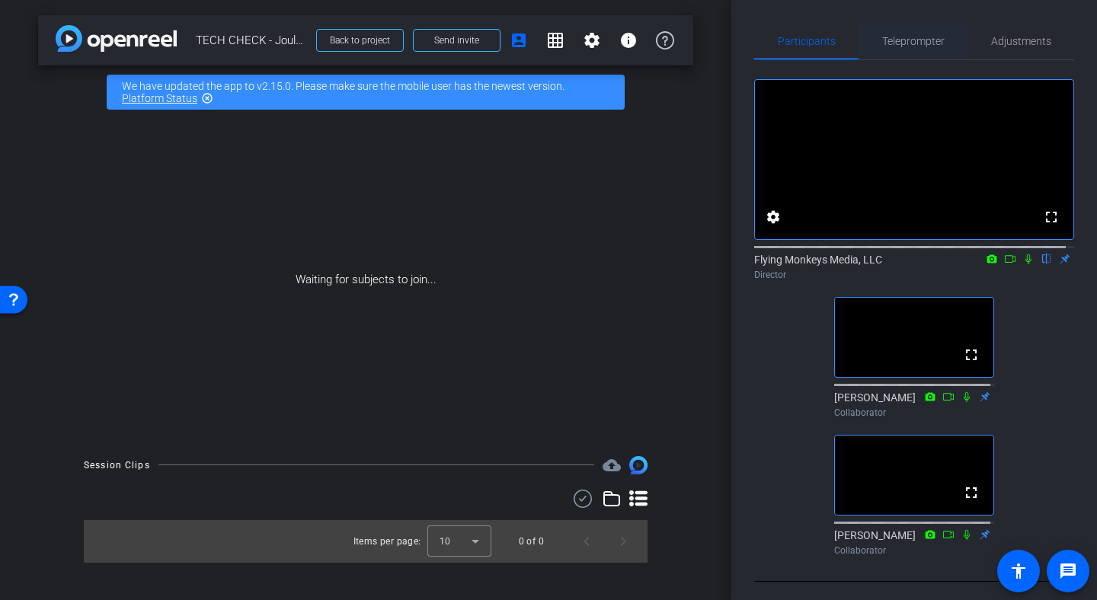
click at [900, 42] on span "Teleprompter" at bounding box center [913, 41] width 62 height 11
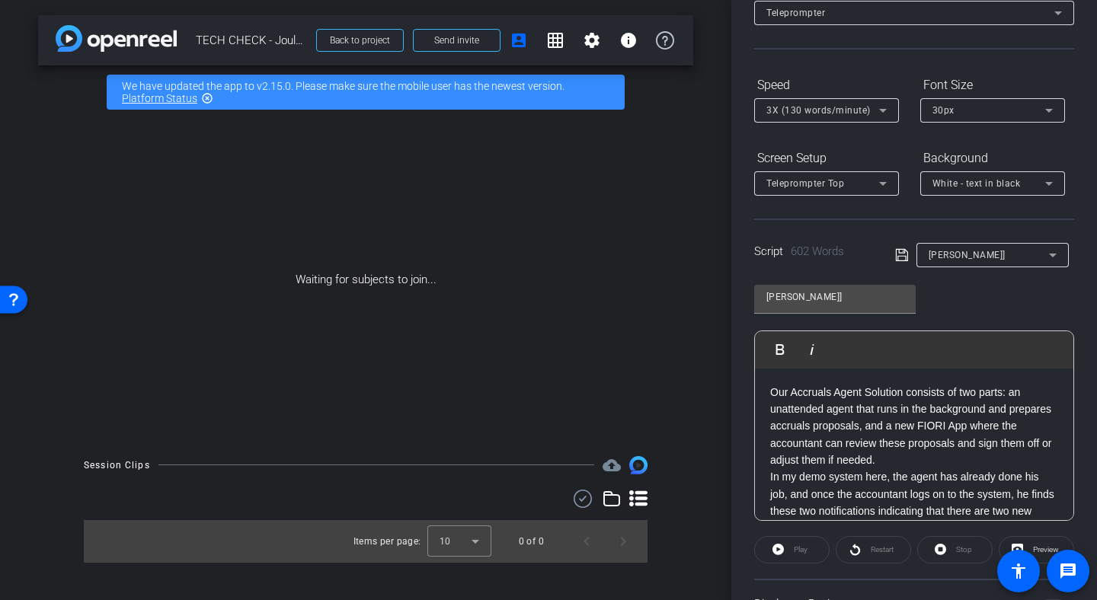
scroll to position [114, 0]
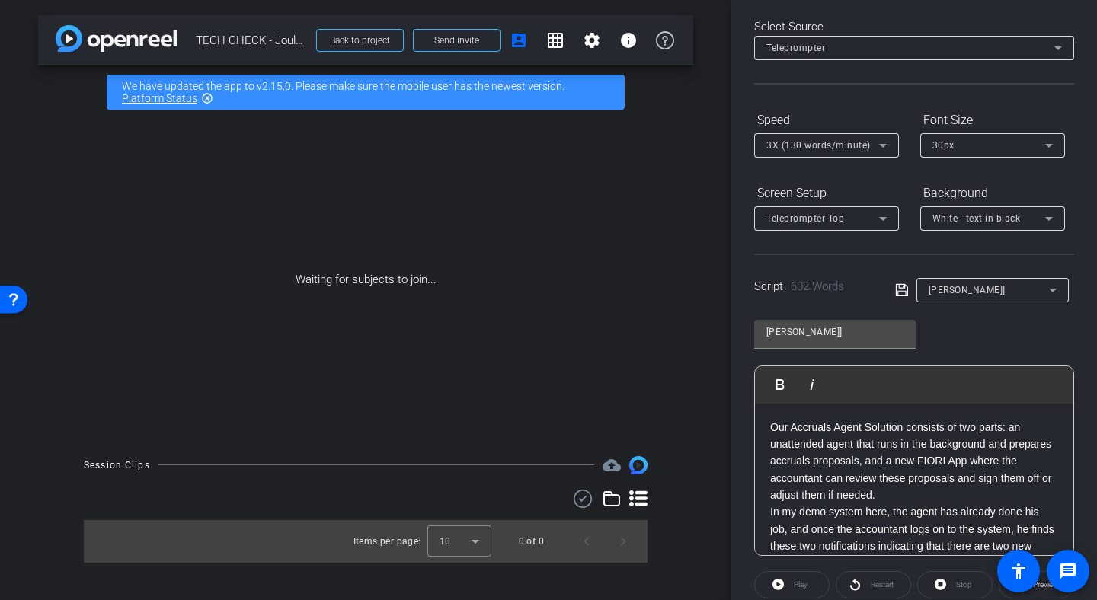
scroll to position [65, 0]
click at [881, 210] on icon at bounding box center [882, 218] width 18 height 18
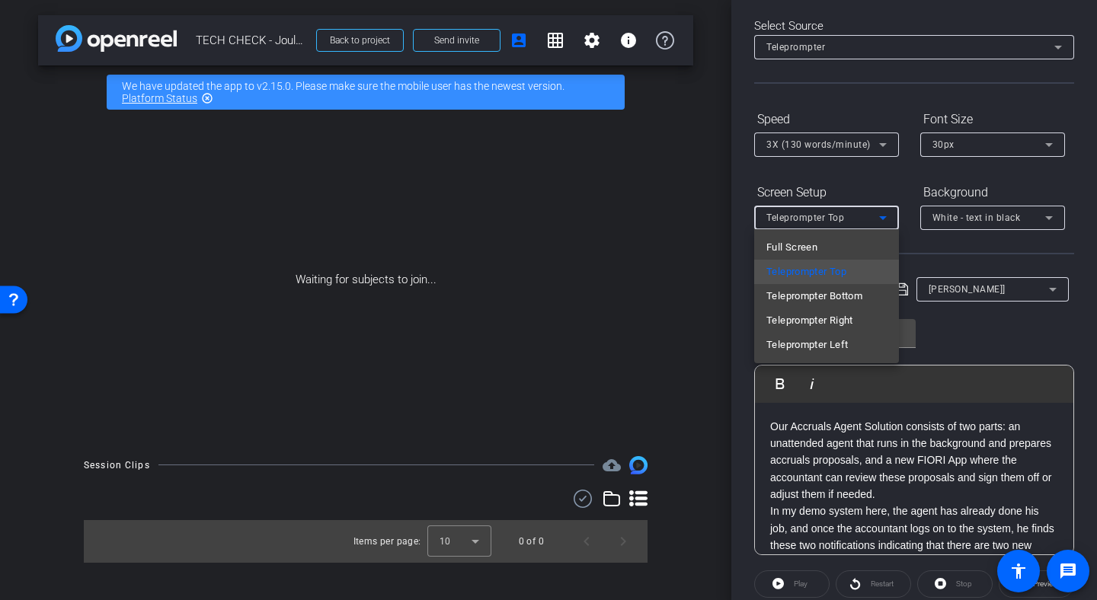
click at [885, 205] on div at bounding box center [548, 300] width 1097 height 600
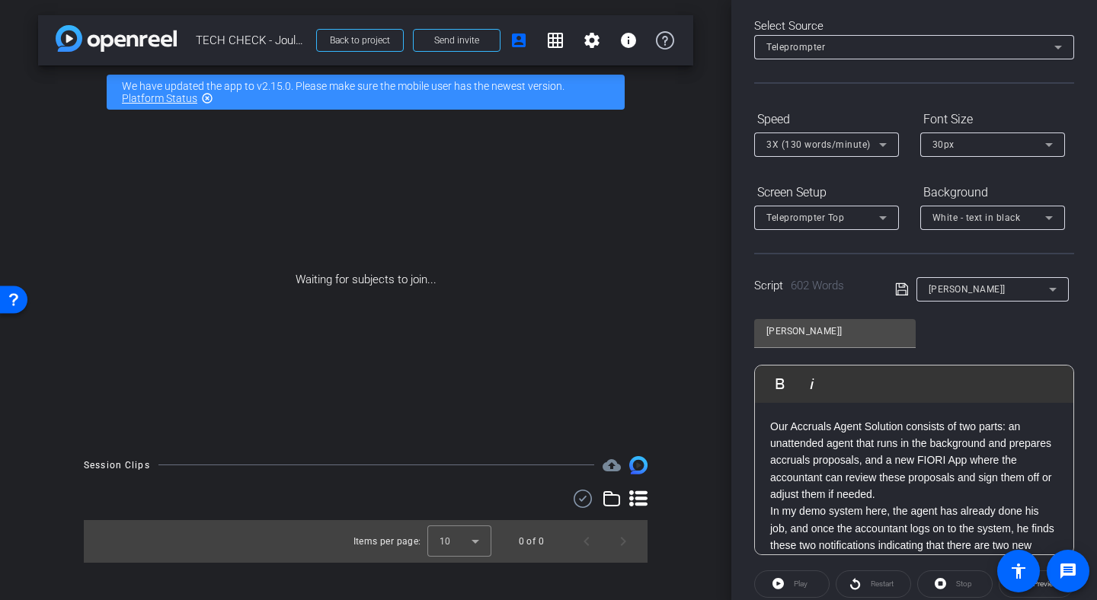
scroll to position [5, 0]
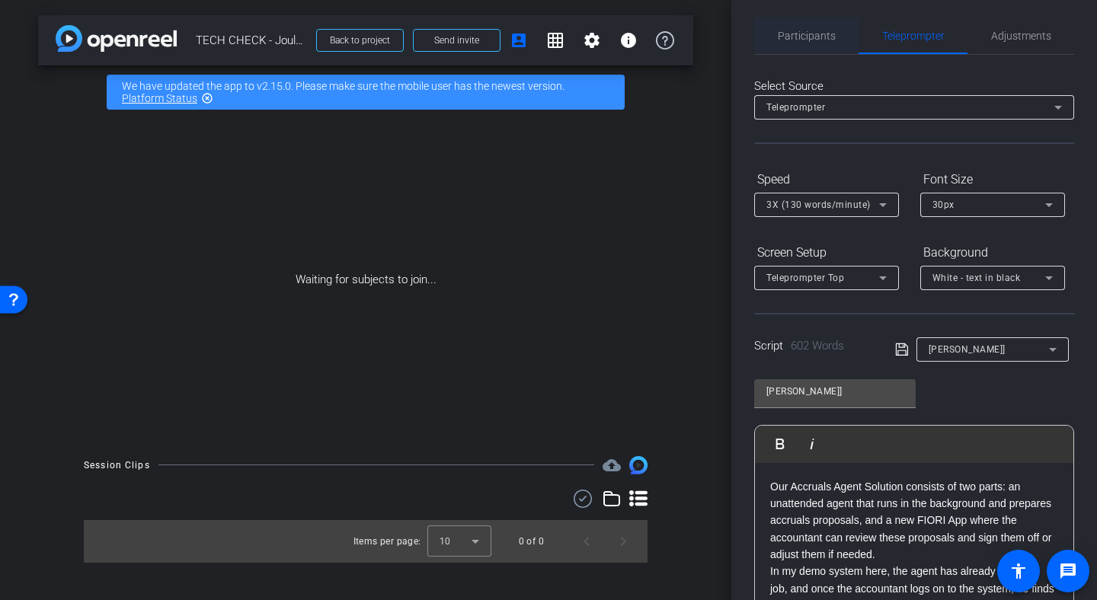
click at [822, 32] on span "Participants" at bounding box center [806, 35] width 58 height 11
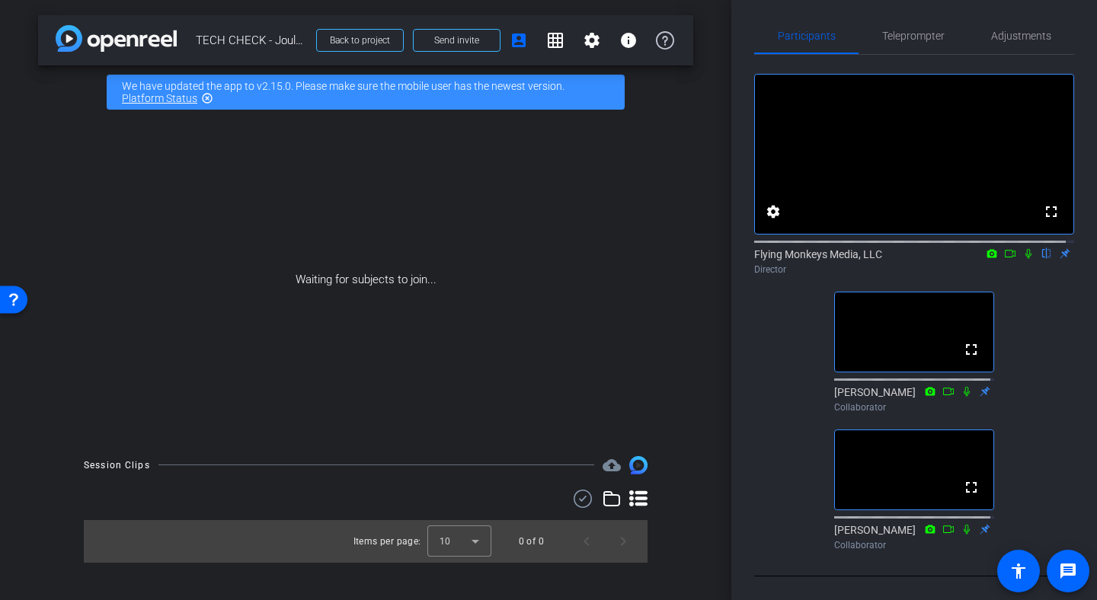
click at [1022, 259] on icon at bounding box center [1028, 253] width 12 height 11
click at [909, 31] on span "Teleprompter" at bounding box center [913, 35] width 62 height 11
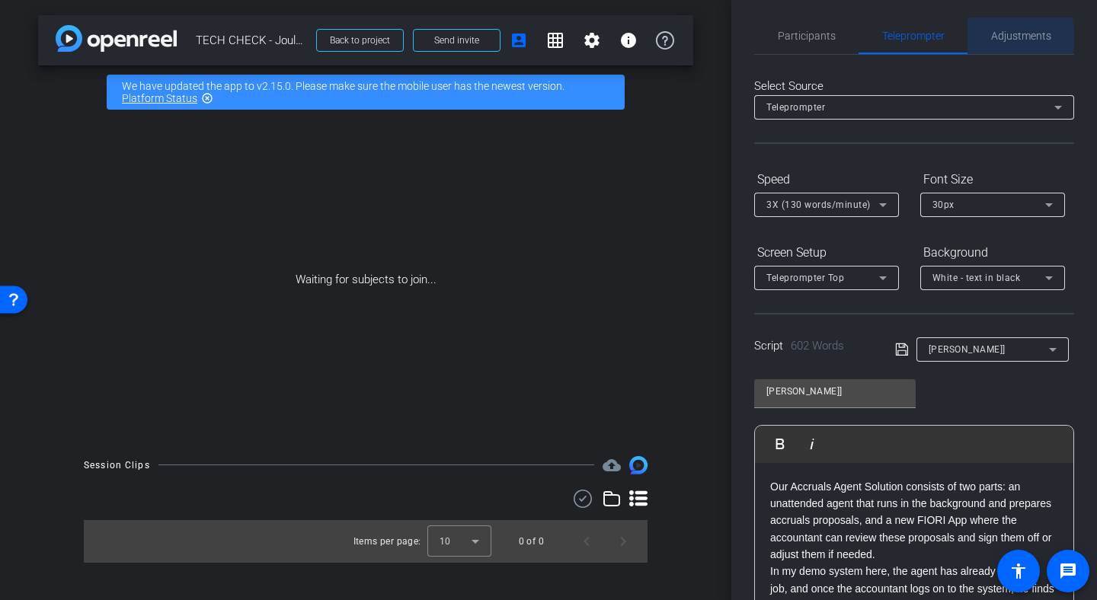
click at [1001, 39] on span "Adjustments" at bounding box center [1021, 35] width 60 height 11
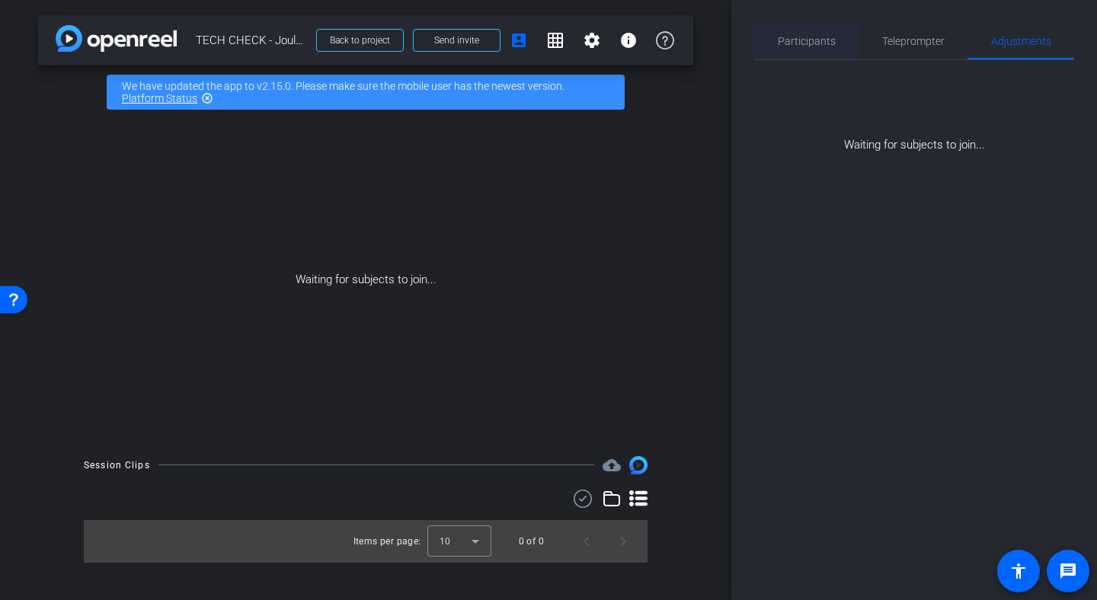
click at [834, 49] on div "Participants" at bounding box center [806, 41] width 104 height 37
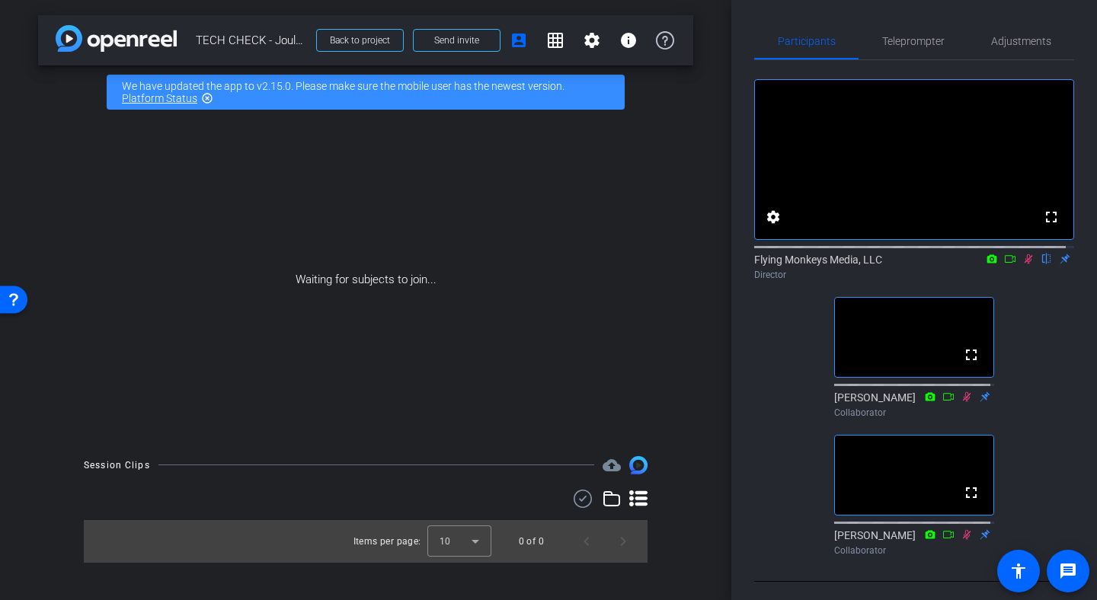
click at [1022, 264] on icon at bounding box center [1028, 259] width 12 height 11
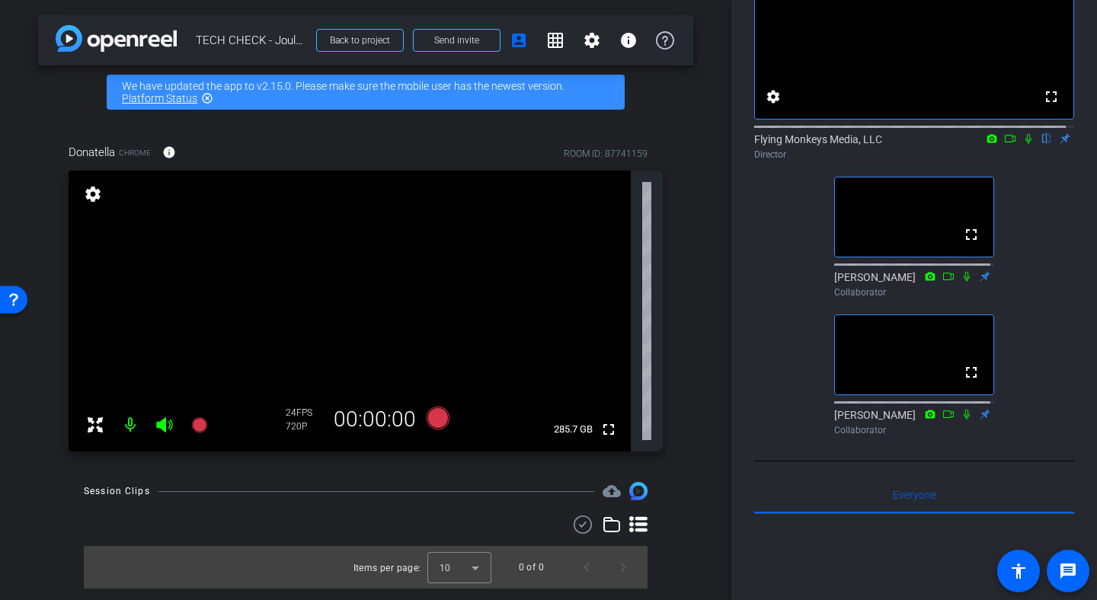
scroll to position [91, 0]
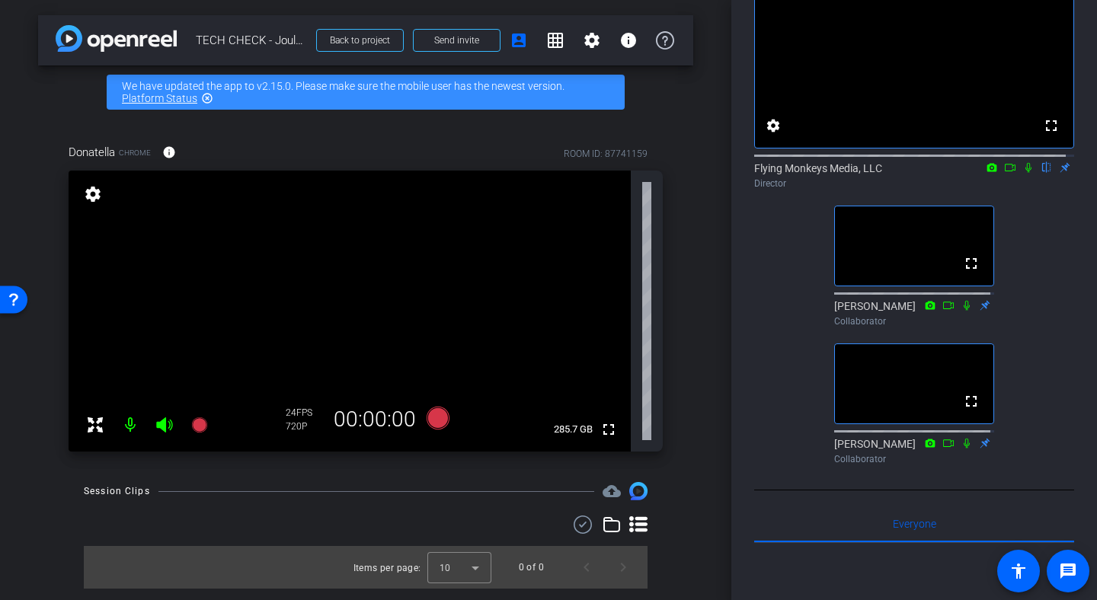
drag, startPoint x: 1018, startPoint y: 181, endPoint x: 1039, endPoint y: 266, distance: 87.2
click at [1039, 266] on div "fullscreen settings Flying Monkeys Media, LLC flip Director fullscreen Mike Col…" at bounding box center [914, 220] width 320 height 502
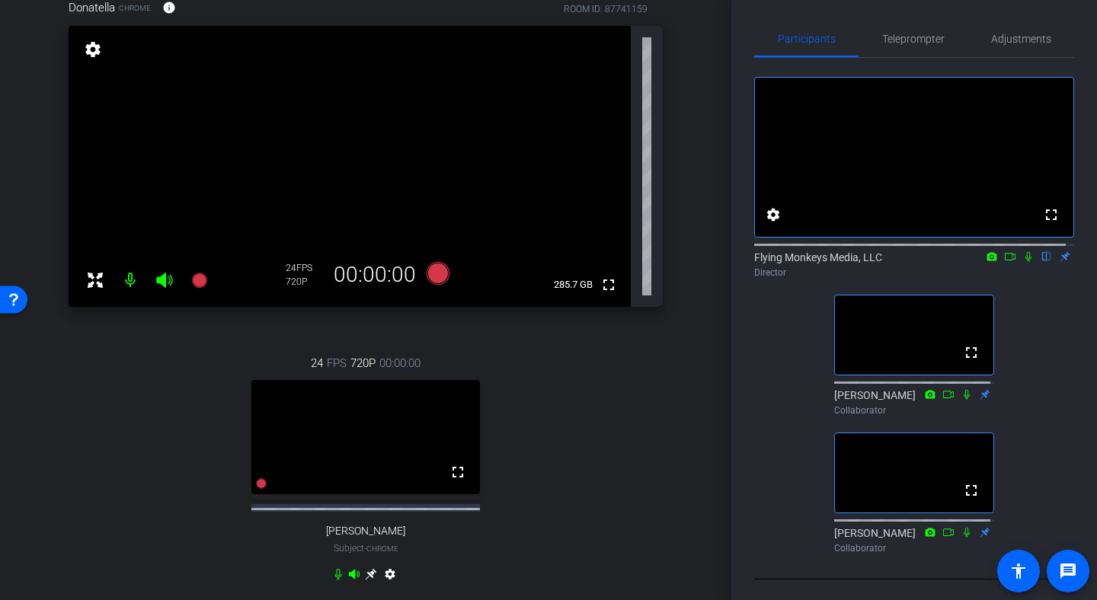
scroll to position [148, 0]
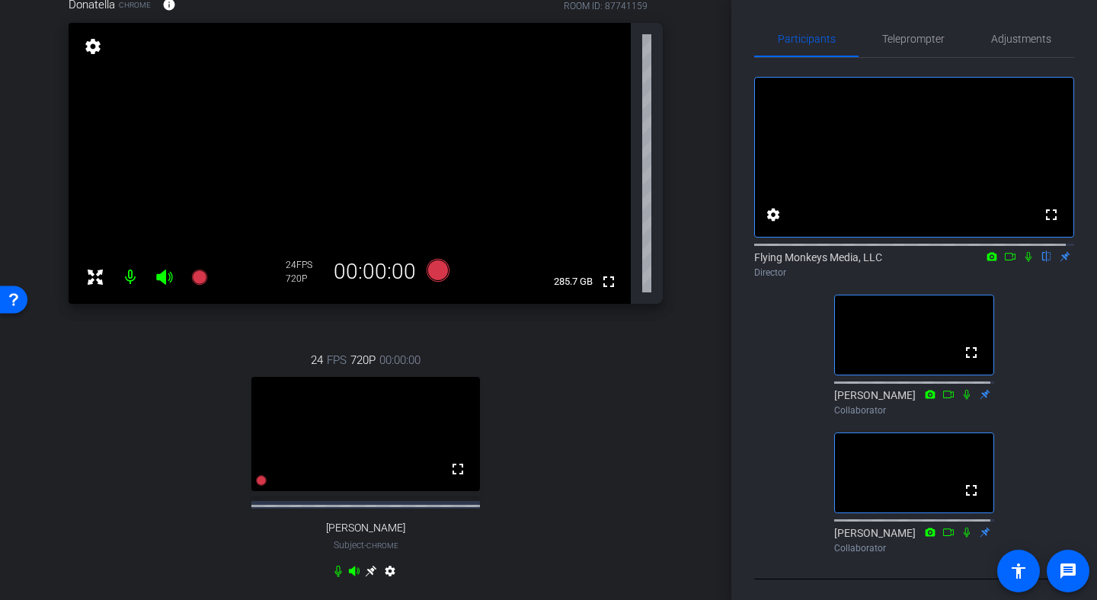
click at [368, 570] on icon at bounding box center [370, 571] width 11 height 11
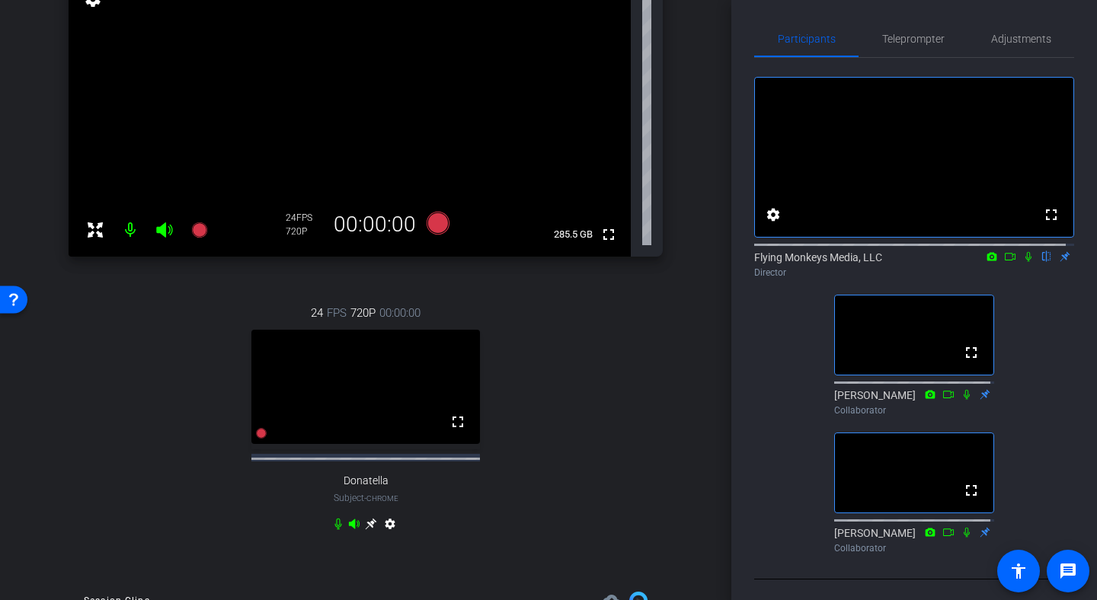
scroll to position [204, 0]
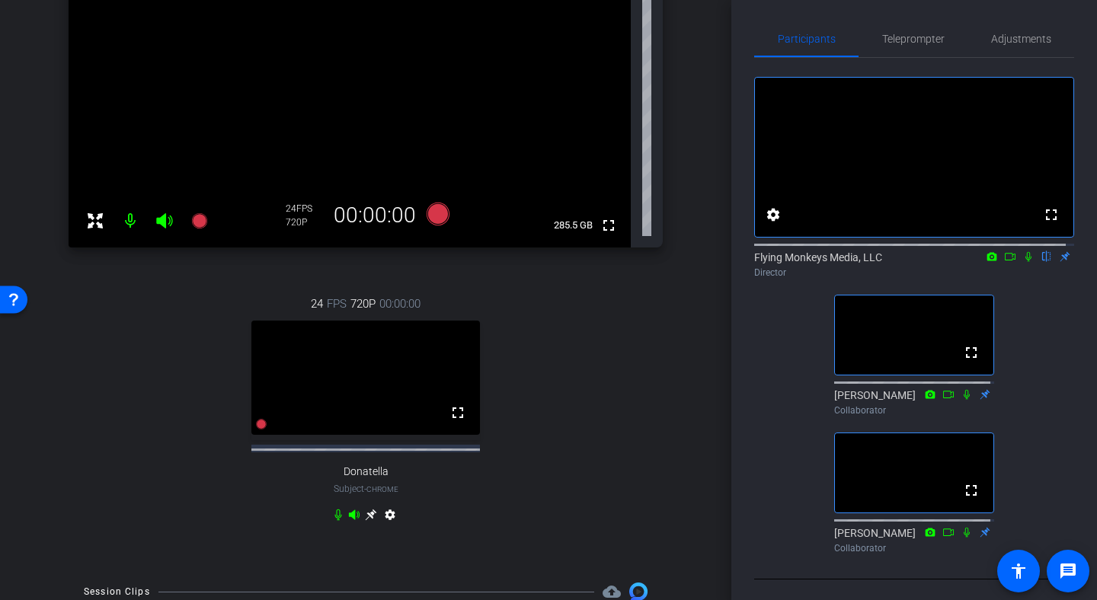
click at [366, 516] on icon at bounding box center [371, 515] width 12 height 12
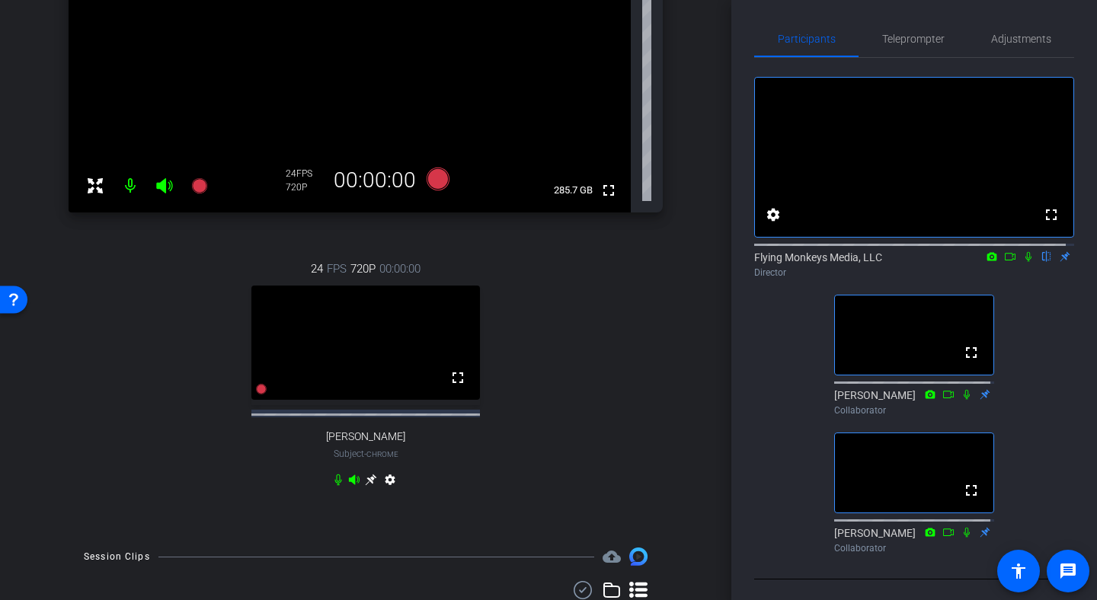
scroll to position [247, 0]
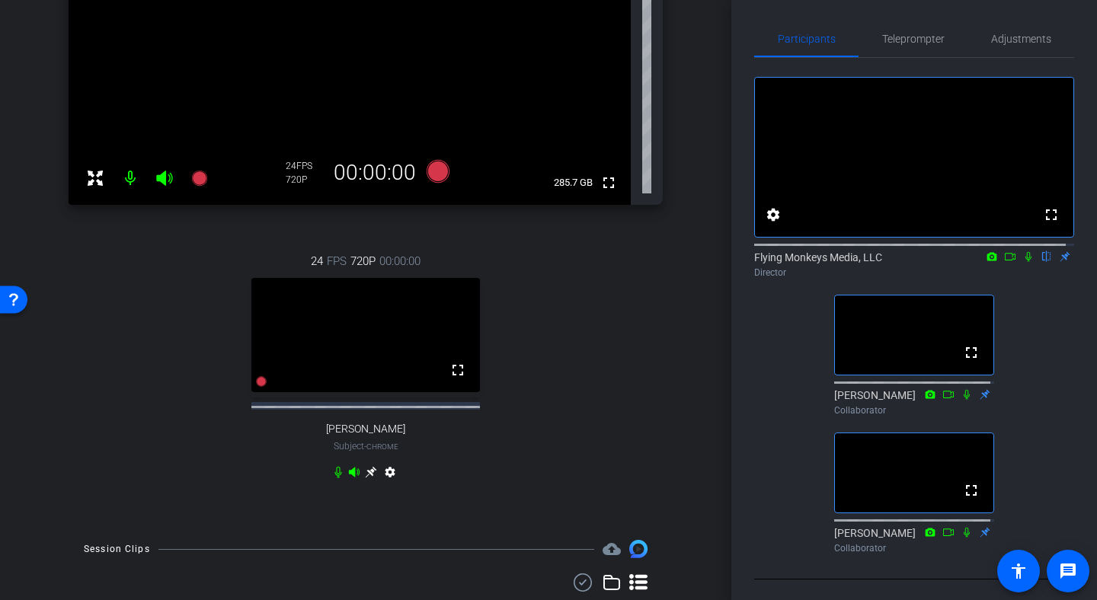
click at [366, 473] on icon at bounding box center [370, 472] width 11 height 11
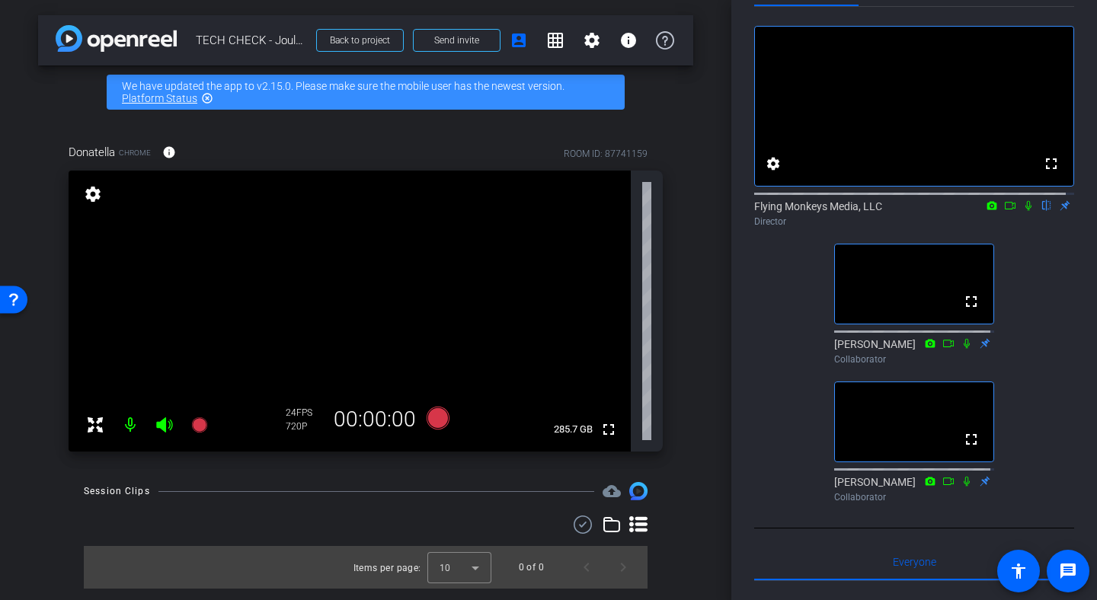
scroll to position [55, 0]
click at [698, 209] on div "arrow_back TECH CHECK - Joule Everywhere - Public Cloud Back to project Send in…" at bounding box center [365, 300] width 731 height 600
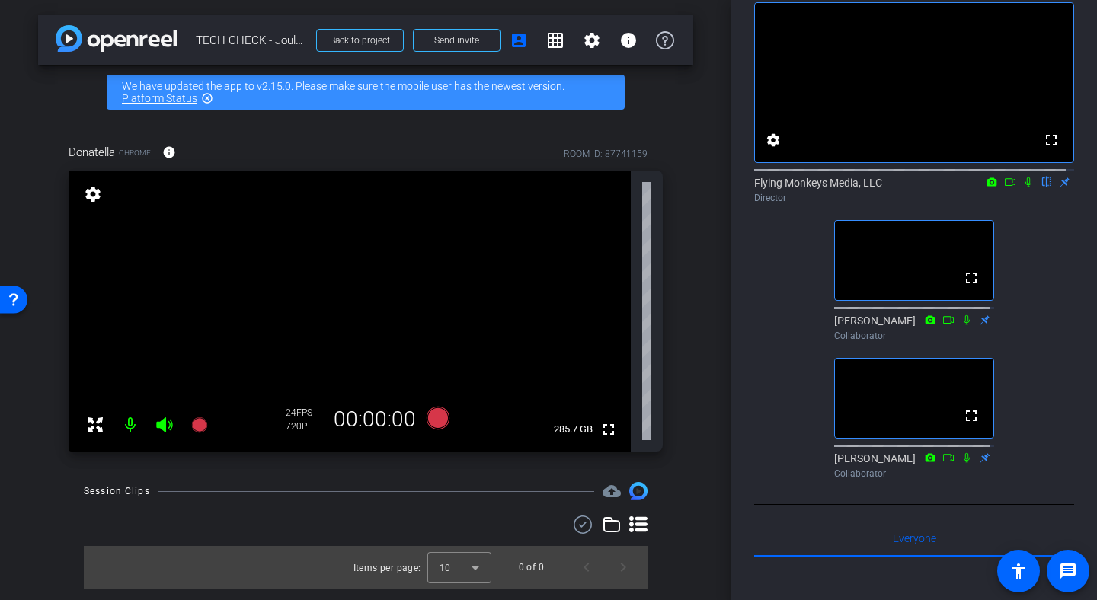
scroll to position [70, 0]
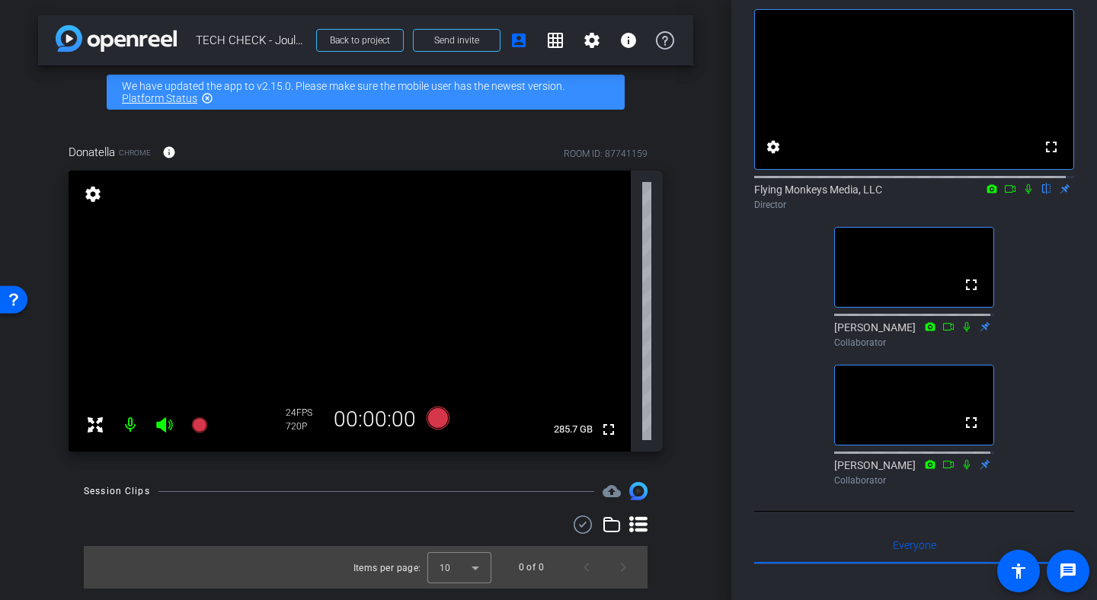
click at [6, 304] on div "Open Resource Center" at bounding box center [13, 299] width 27 height 27
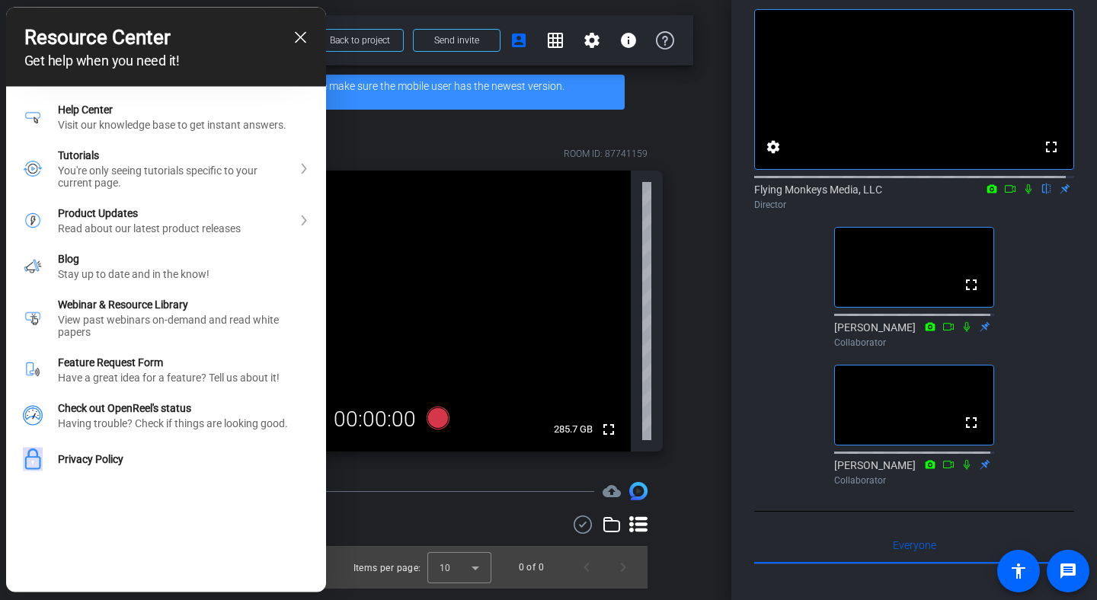
click at [297, 41] on icon "close resource center" at bounding box center [300, 37] width 11 height 11
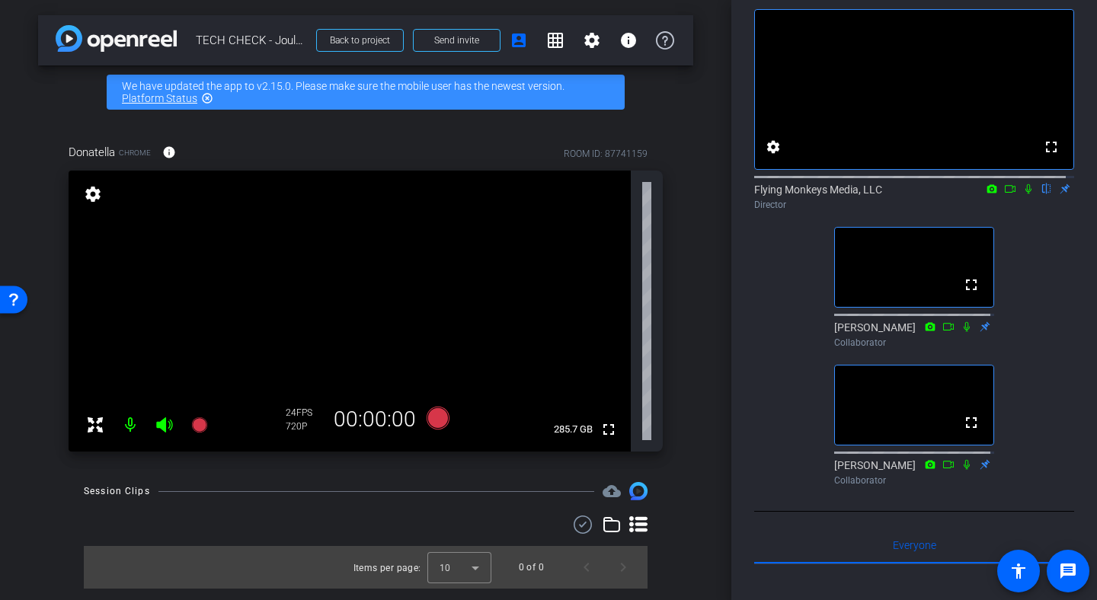
click at [669, 123] on div "Donatella Chrome info ROOM ID: 87741159 fullscreen settings 285.7 GB 24 FPS 720…" at bounding box center [365, 293] width 655 height 348
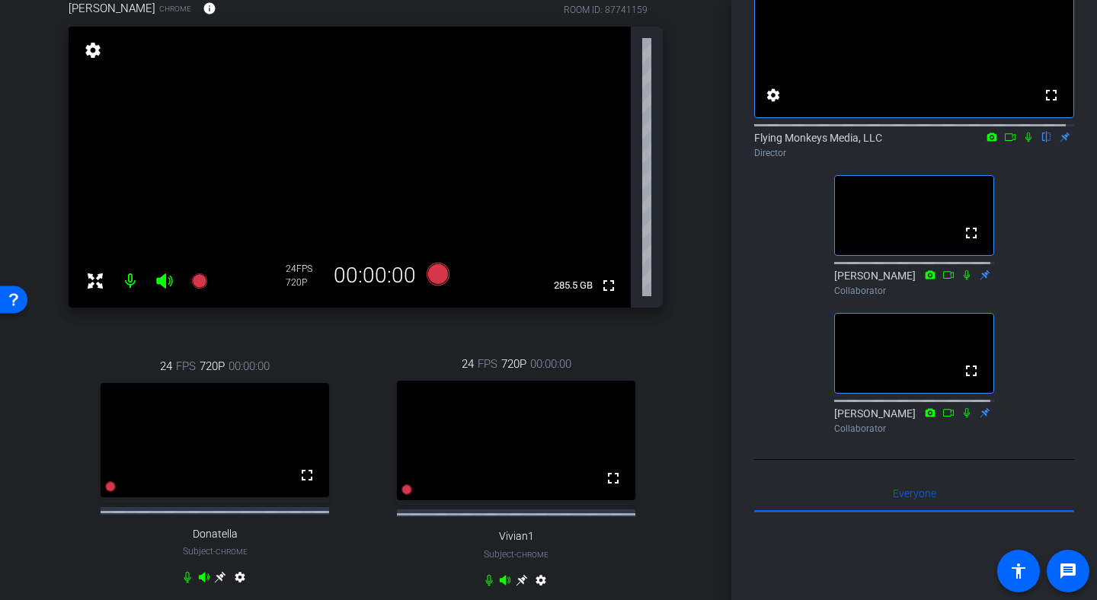
scroll to position [142, 0]
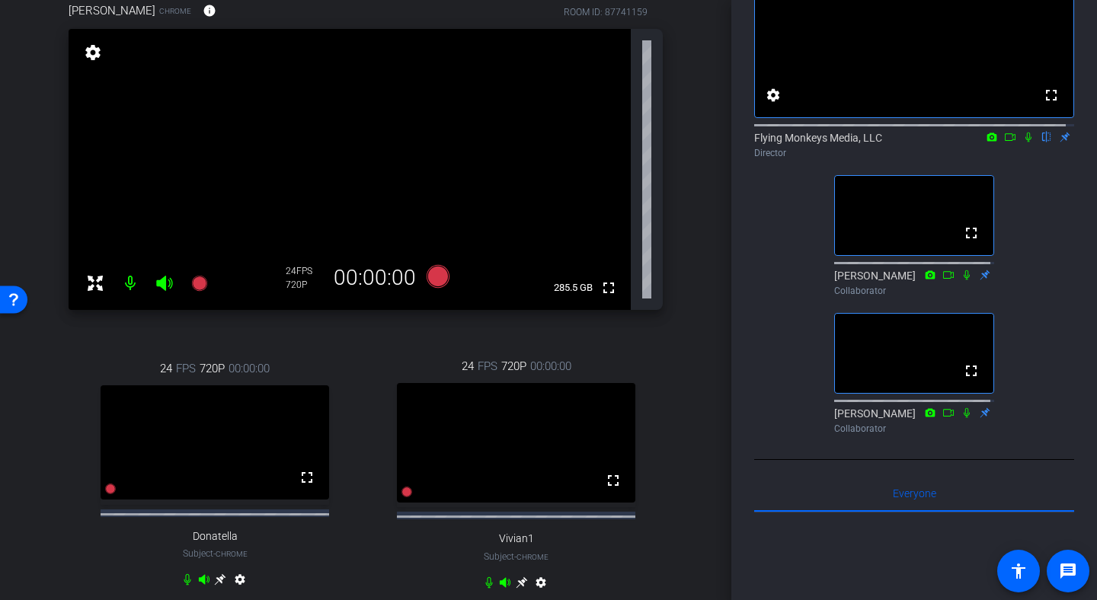
drag, startPoint x: 729, startPoint y: 216, endPoint x: 731, endPoint y: 249, distance: 32.8
click at [731, 250] on div "Participants Teleprompter Adjustments fullscreen settings Flying Monkeys Media,…" at bounding box center [914, 300] width 366 height 600
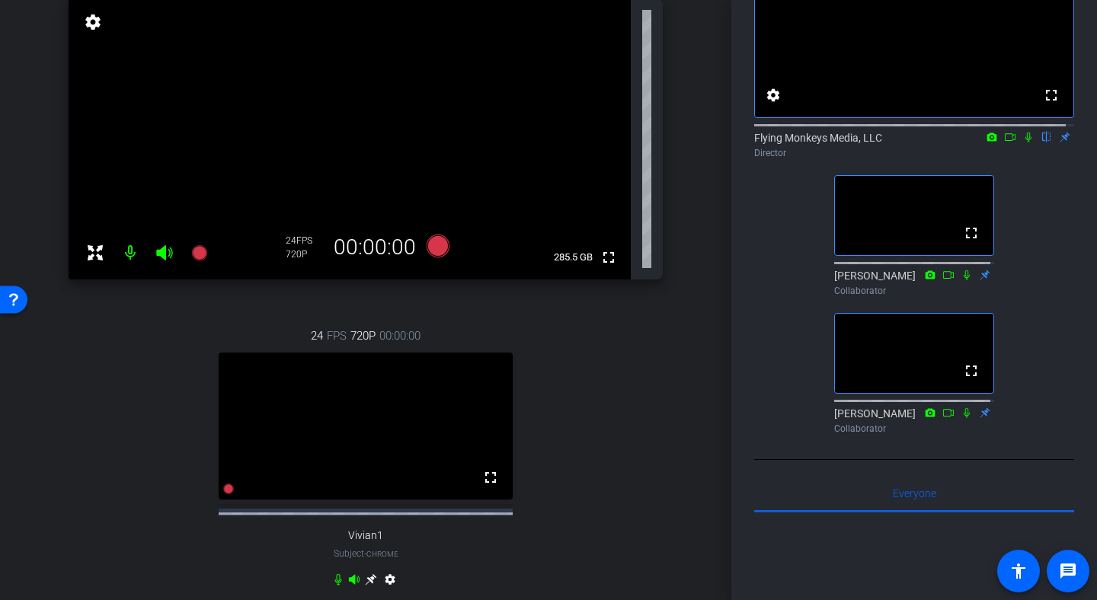
scroll to position [199, 0]
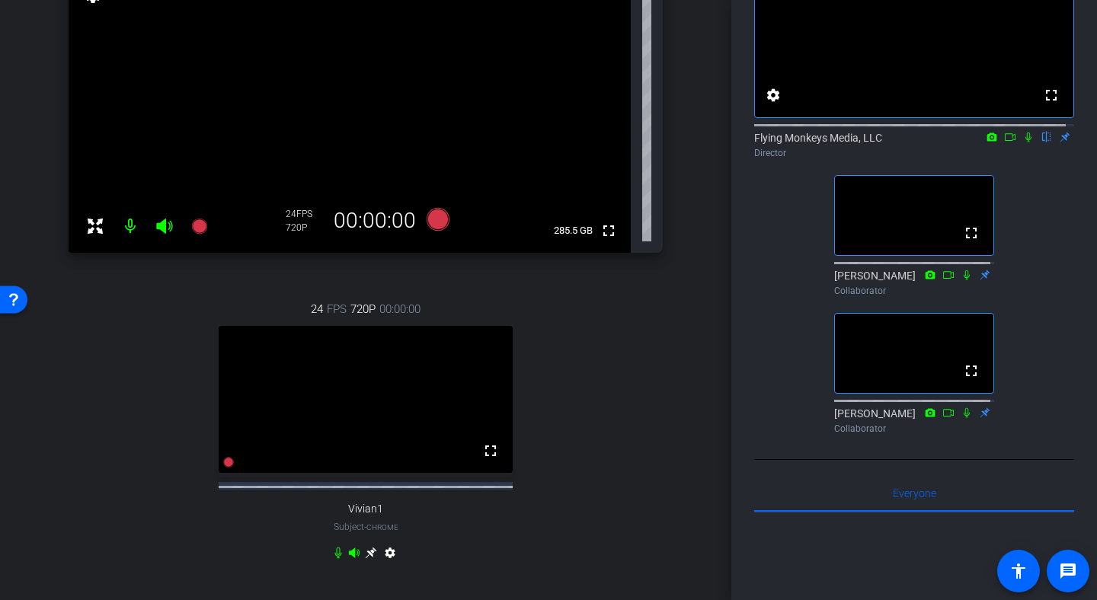
click at [296, 429] on video at bounding box center [366, 399] width 294 height 147
click at [369, 559] on icon at bounding box center [371, 553] width 12 height 12
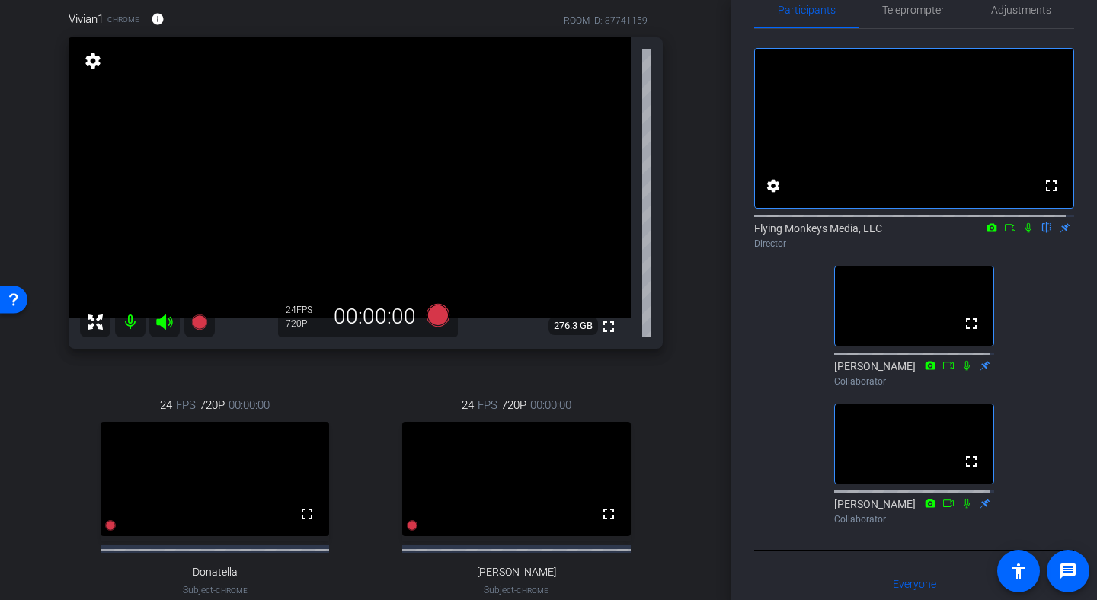
scroll to position [18, 0]
